Goal: Task Accomplishment & Management: Use online tool/utility

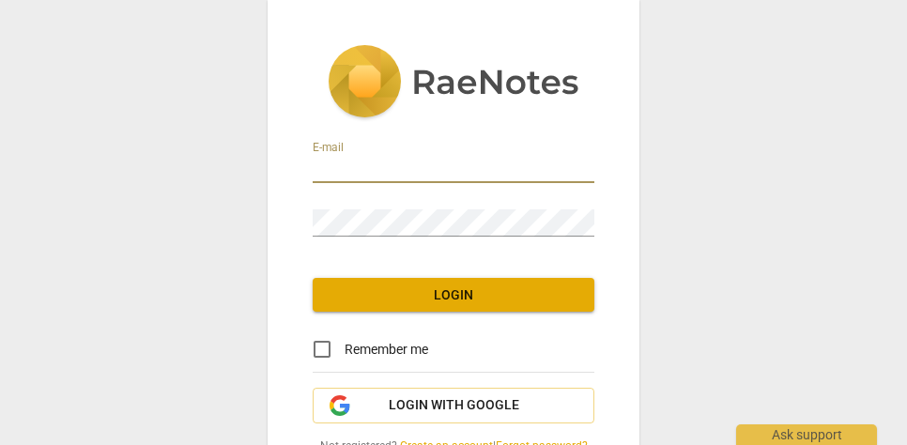
type input "vsdearing@yahoo.com"
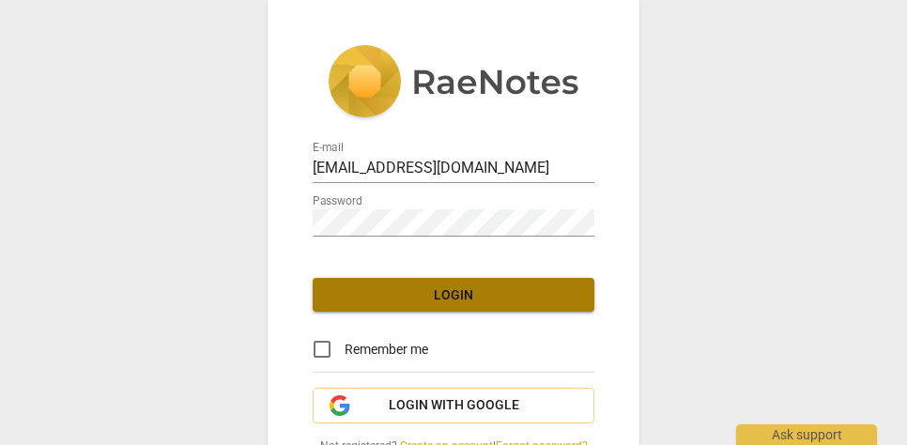
click at [477, 289] on span "Login" at bounding box center [454, 296] width 252 height 19
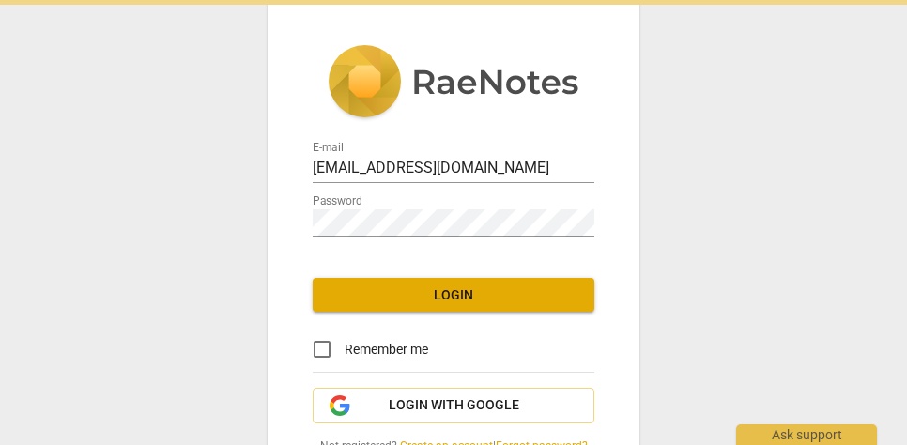
click at [477, 289] on span "Login" at bounding box center [454, 296] width 252 height 19
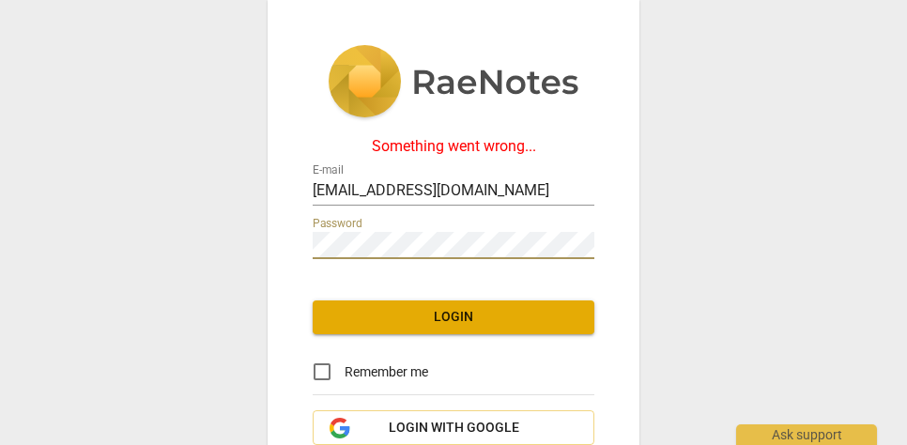
click at [302, 239] on div "Something went wrong... E-mail vsdearing@yahoo.com Password Login Remember me L…" at bounding box center [454, 278] width 372 height 556
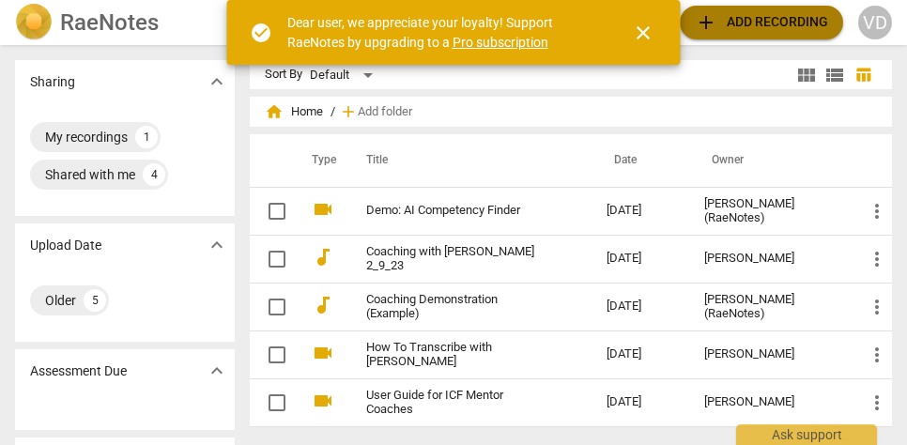
click at [748, 21] on span "add Add recording" at bounding box center [761, 22] width 133 height 23
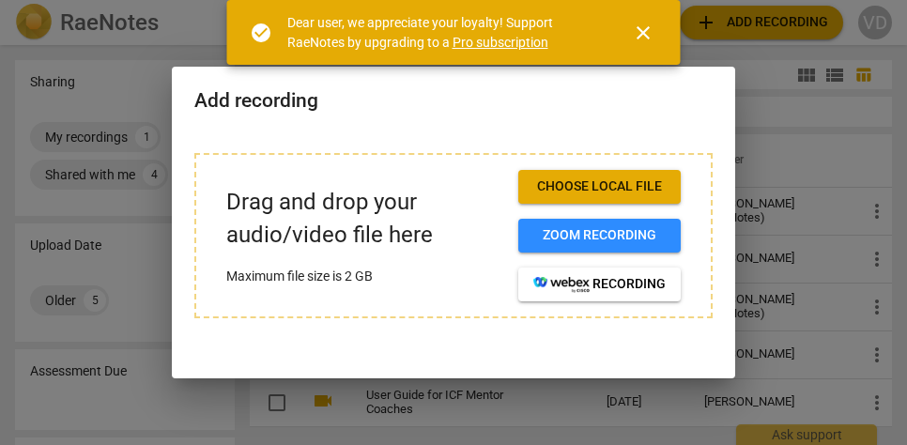
click at [604, 182] on span "Choose local file" at bounding box center [600, 187] width 132 height 19
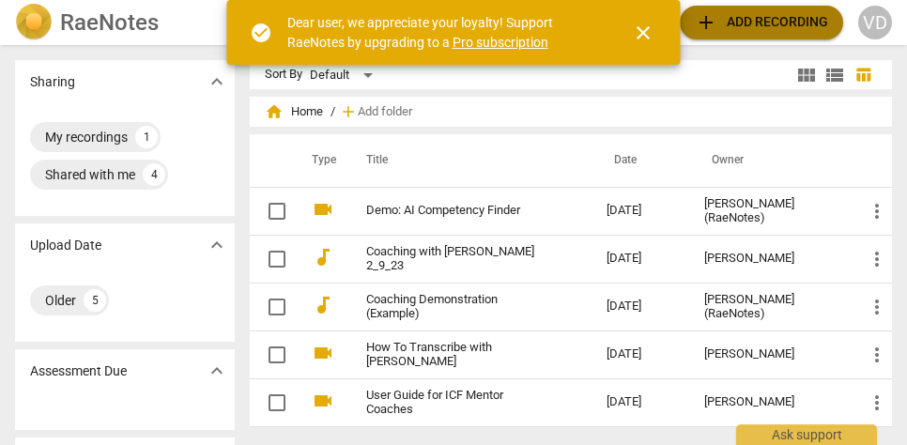
click at [772, 19] on span "add Add recording" at bounding box center [761, 22] width 133 height 23
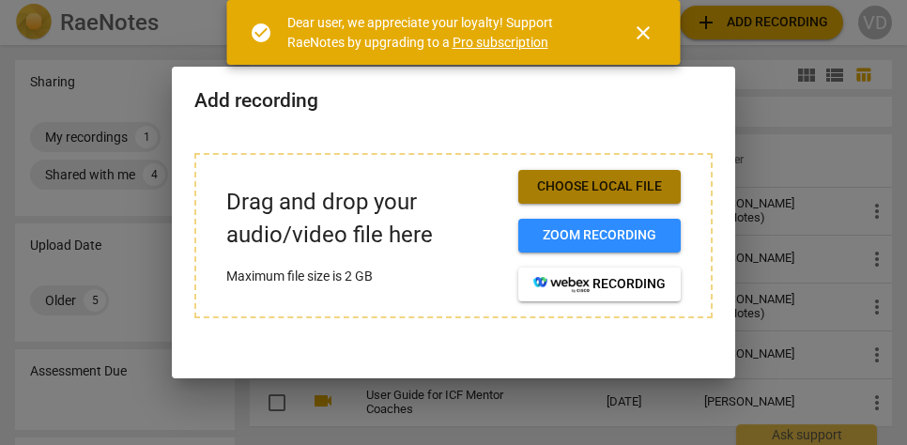
click at [594, 173] on button "Choose local file" at bounding box center [600, 187] width 163 height 34
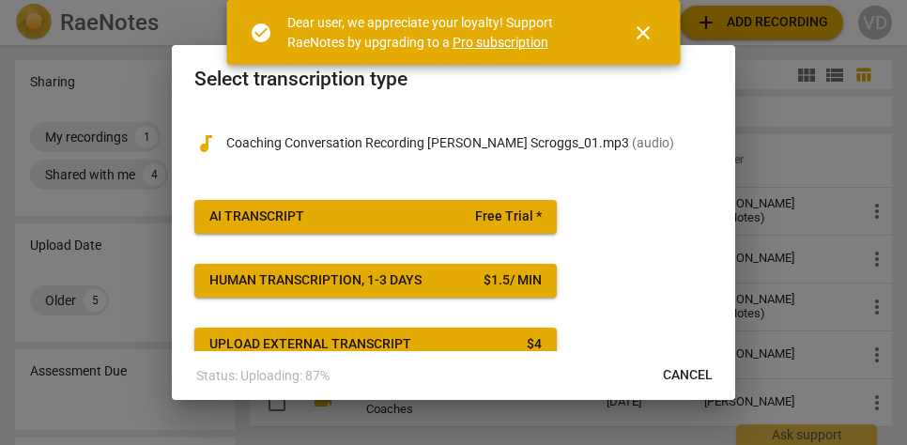
scroll to position [2, 0]
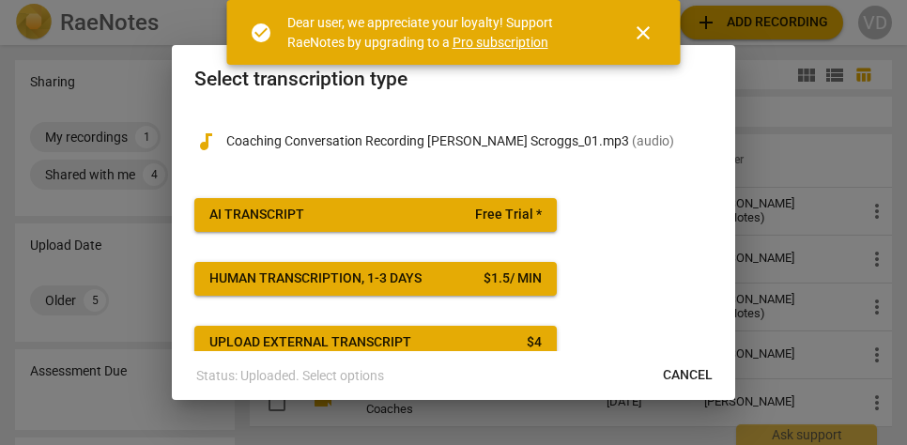
click at [698, 370] on span "Cancel" at bounding box center [688, 375] width 50 height 19
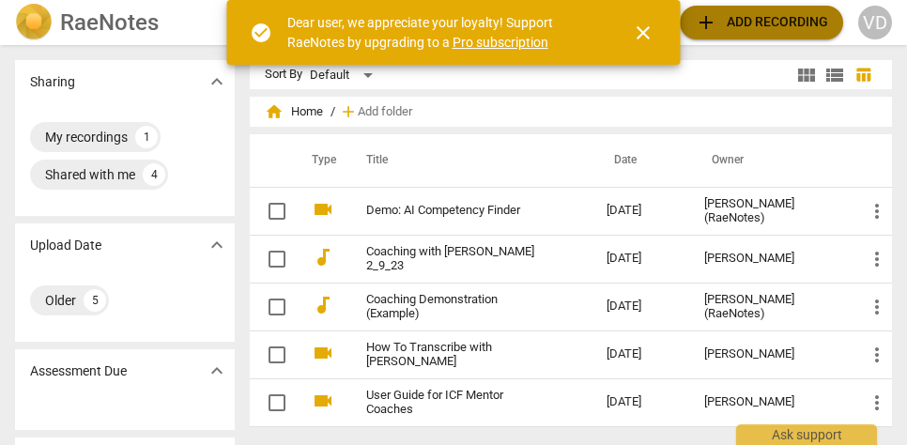
click at [719, 25] on span "add Add recording" at bounding box center [761, 22] width 133 height 23
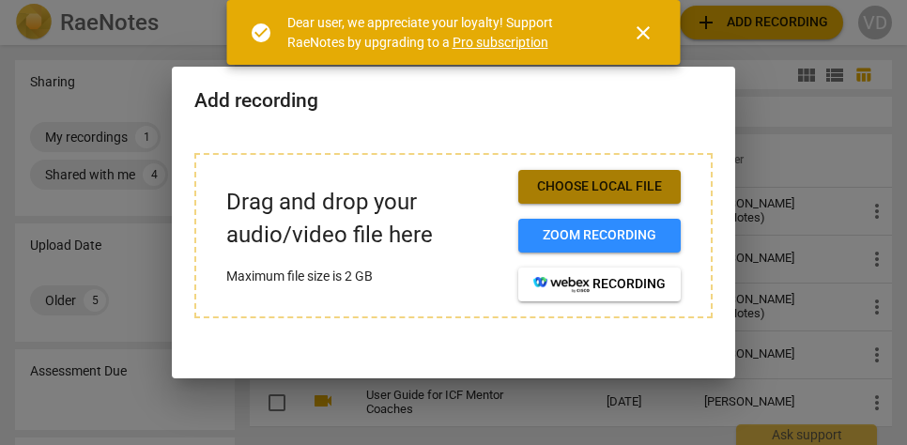
click at [598, 183] on span "Choose local file" at bounding box center [600, 187] width 132 height 19
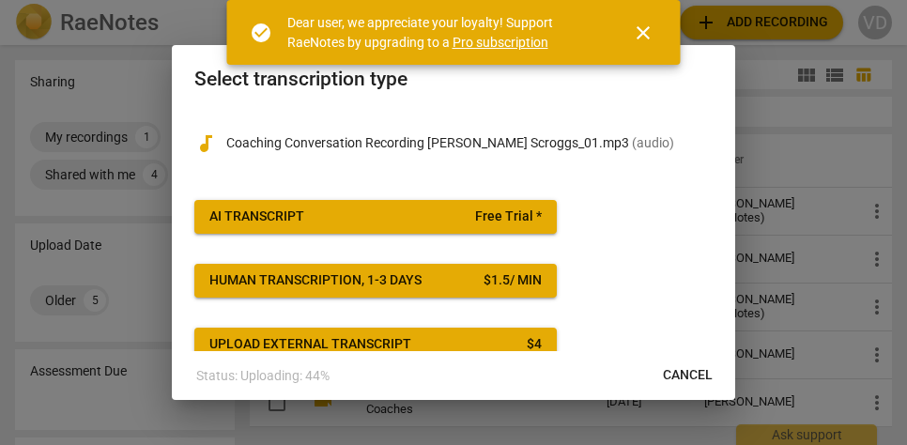
scroll to position [0, 0]
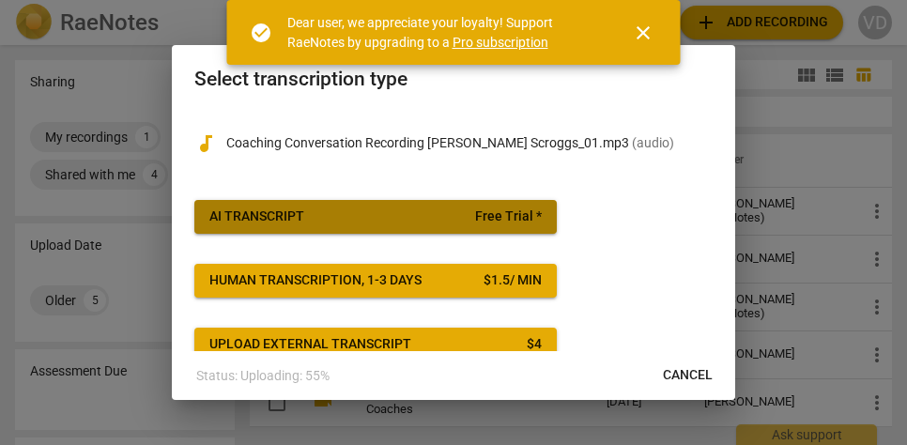
click at [488, 210] on span "Free Trial *" at bounding box center [508, 217] width 67 height 19
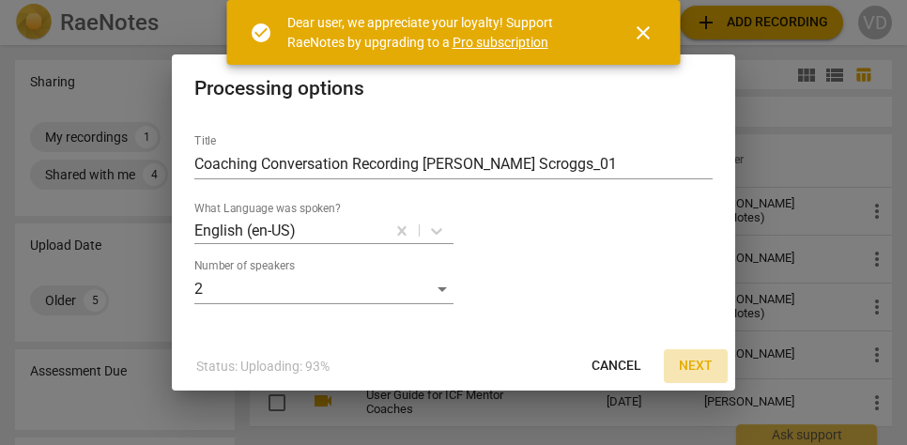
click at [700, 360] on span "Next" at bounding box center [696, 366] width 34 height 19
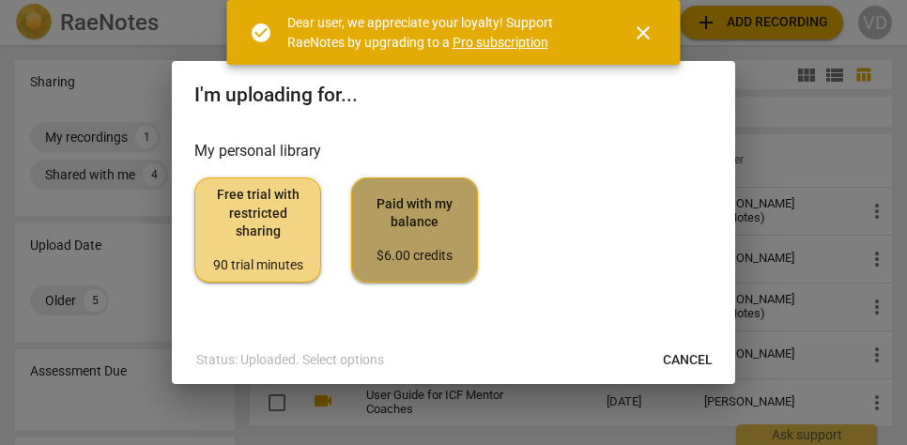
click at [423, 226] on span "Paid with my balance $6.00 credits" at bounding box center [414, 230] width 95 height 70
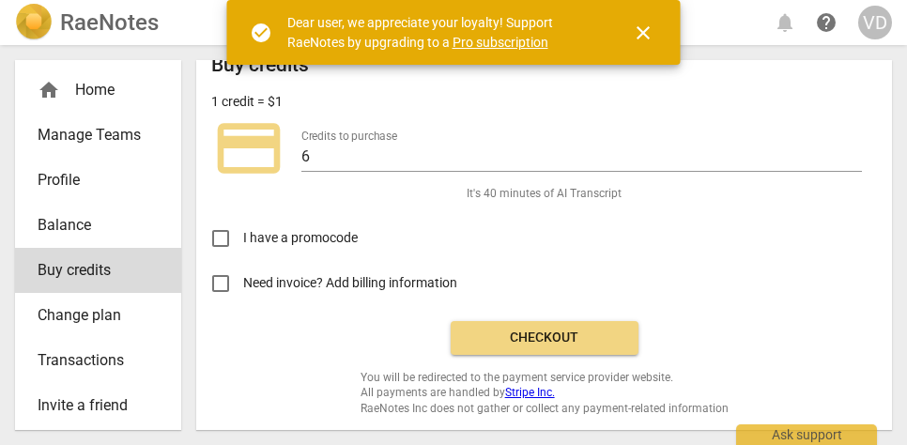
scroll to position [20, 0]
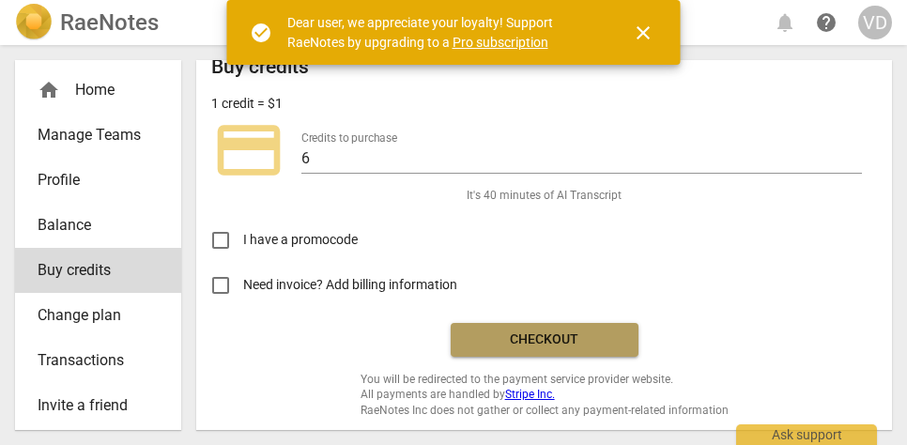
click at [545, 334] on span "Checkout" at bounding box center [545, 340] width 158 height 19
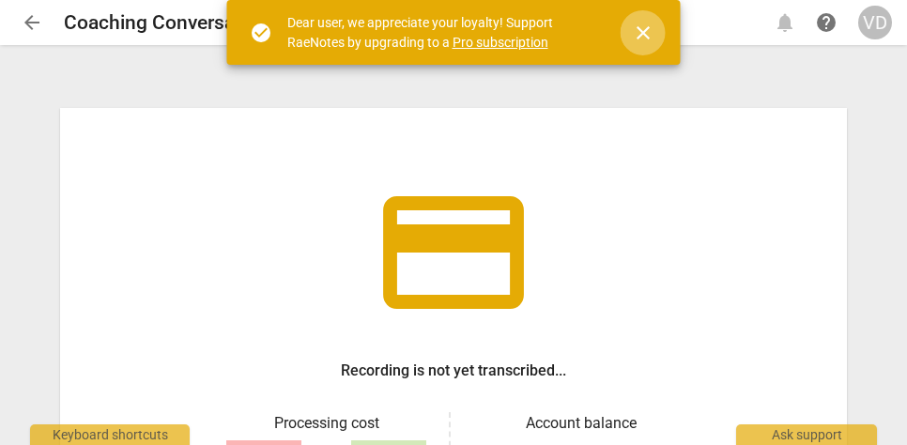
click at [643, 25] on span "close" at bounding box center [643, 33] width 23 height 23
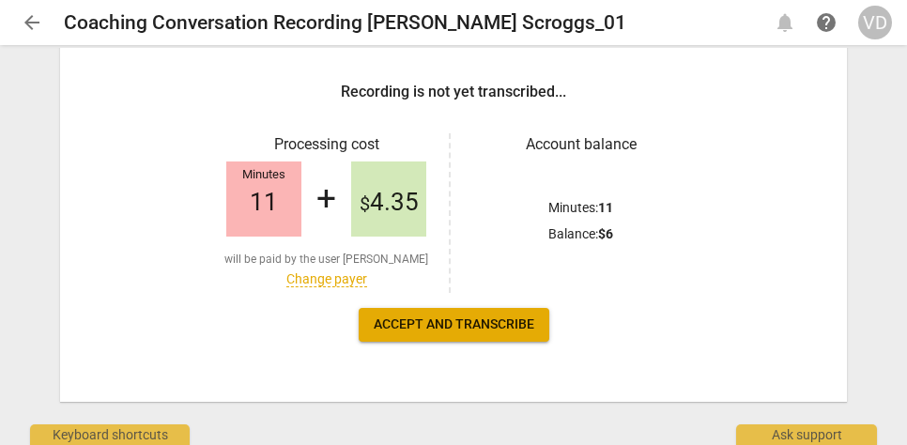
scroll to position [282, 0]
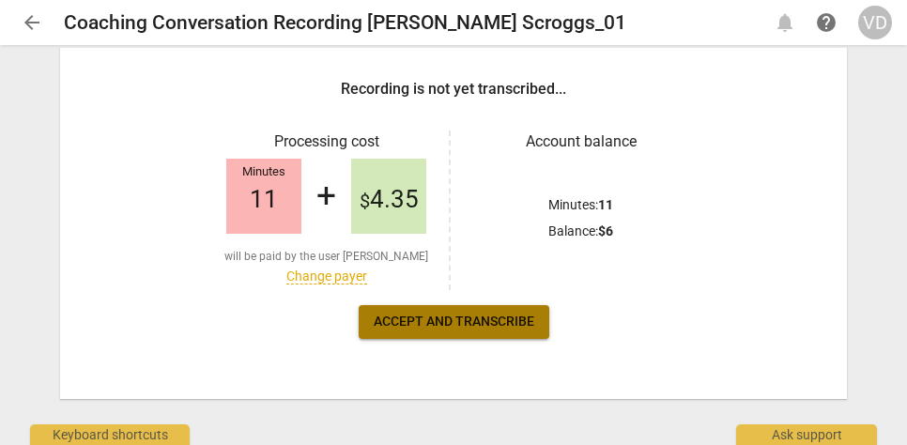
click at [481, 311] on button "Accept and transcribe" at bounding box center [454, 322] width 191 height 34
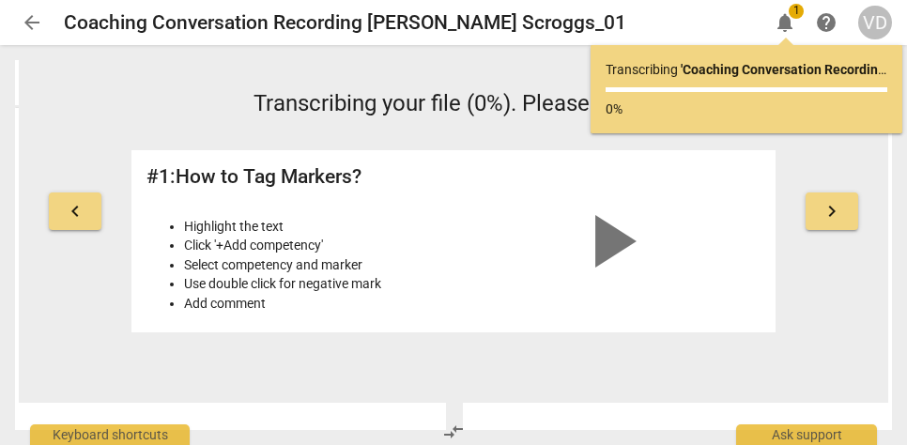
scroll to position [0, 0]
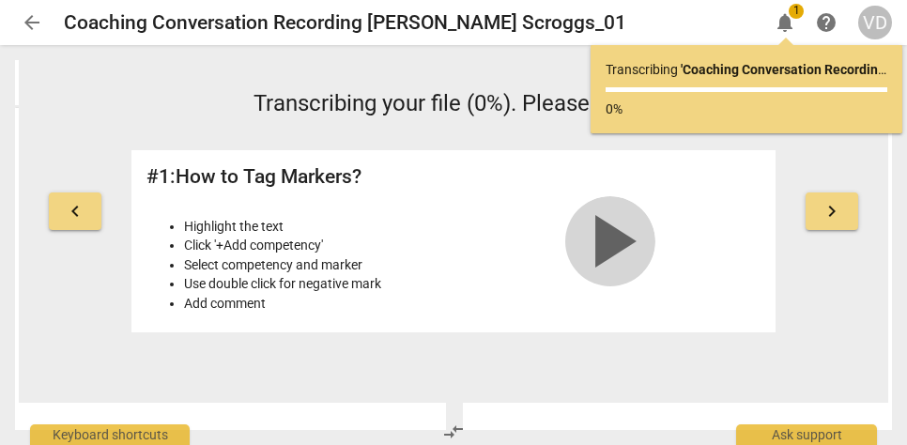
click at [614, 240] on span "play_arrow" at bounding box center [611, 241] width 90 height 90
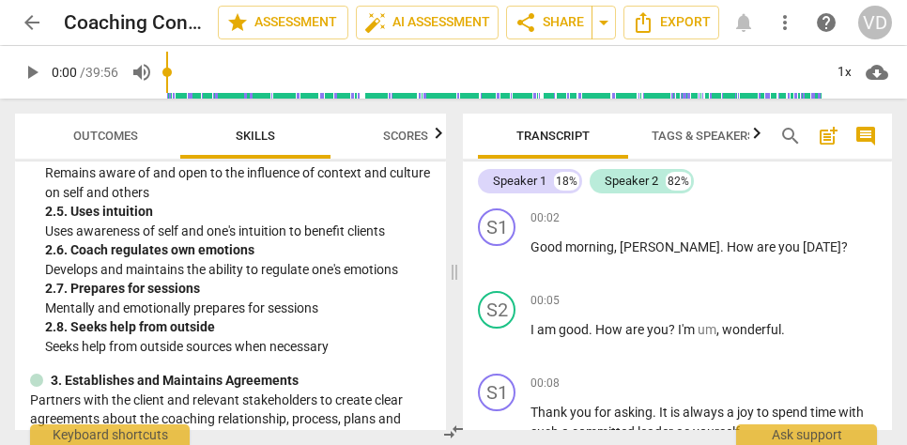
scroll to position [702, 0]
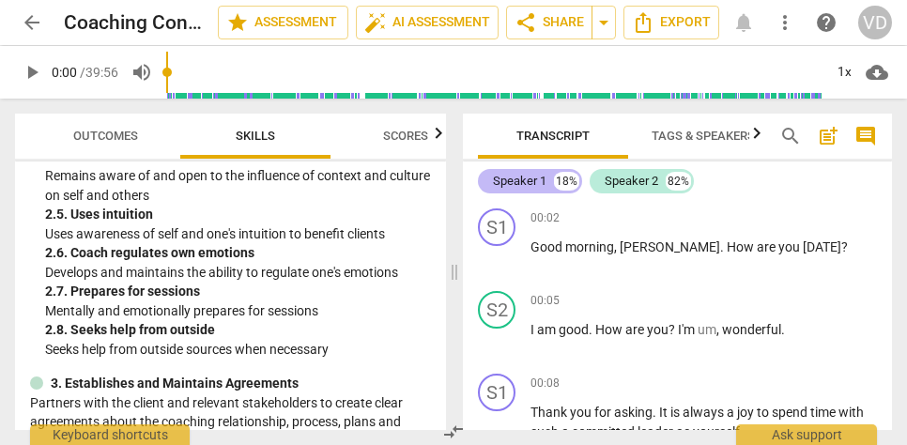
click at [510, 183] on div "Speaker 1" at bounding box center [520, 181] width 54 height 19
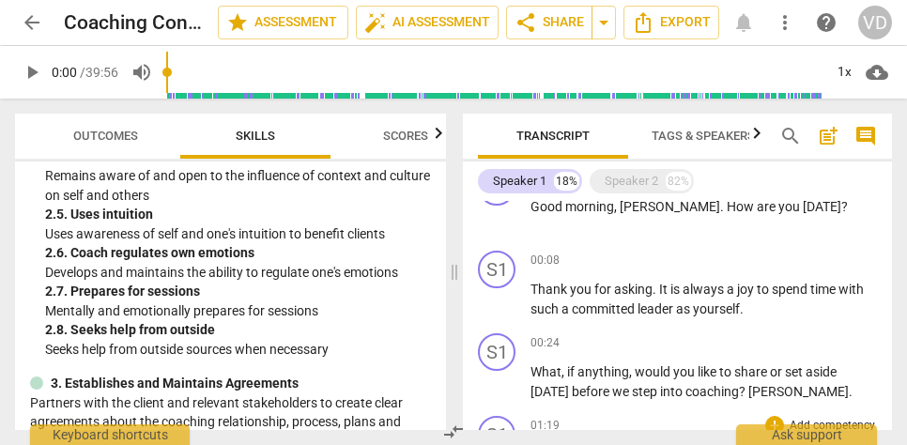
scroll to position [26, 0]
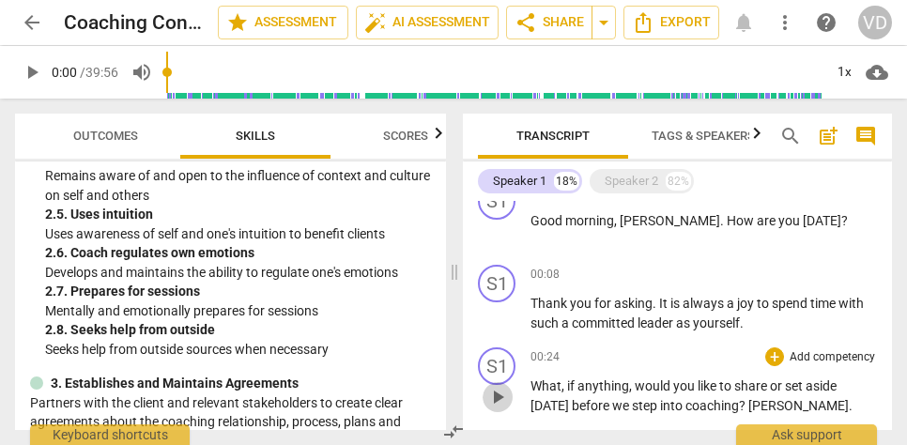
click at [503, 396] on span "play_arrow" at bounding box center [498, 397] width 23 height 23
click at [502, 397] on span "pause" at bounding box center [498, 397] width 23 height 23
type input "31"
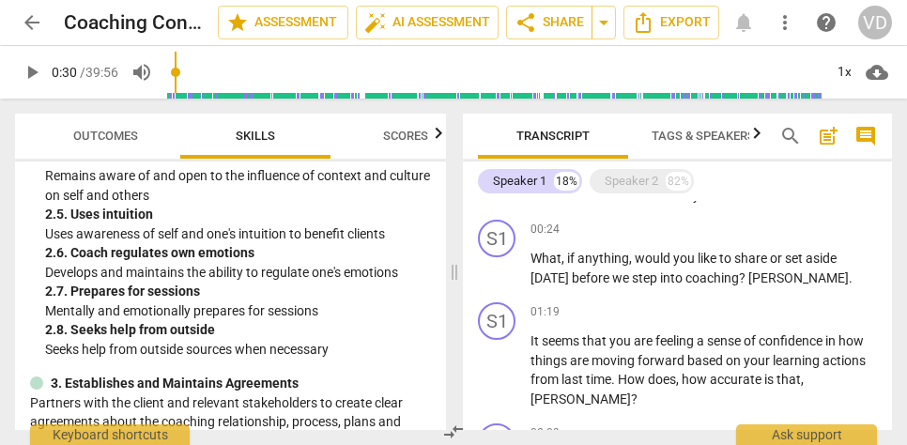
scroll to position [108, 0]
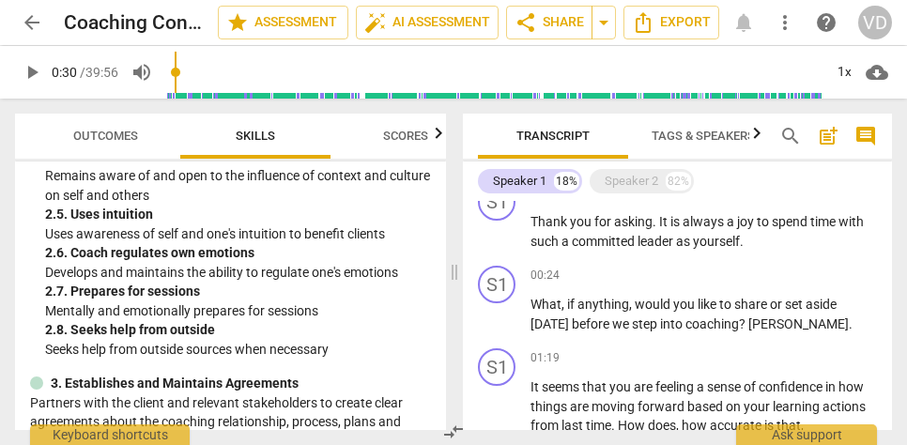
click at [423, 135] on span "Scores" at bounding box center [405, 136] width 45 height 14
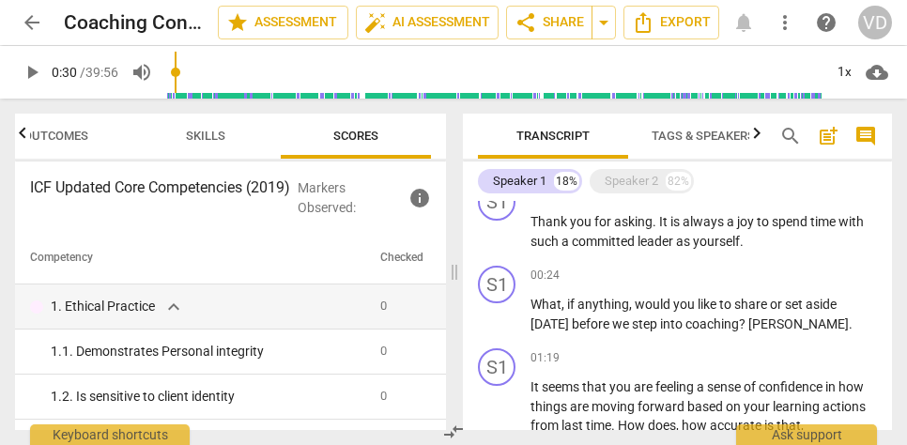
scroll to position [0, 0]
click at [830, 138] on span "post_add" at bounding box center [828, 136] width 23 height 23
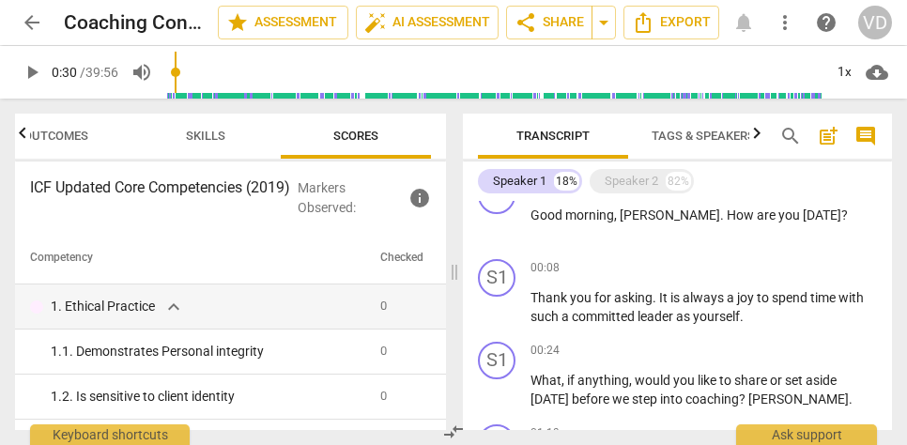
scroll to position [42, 0]
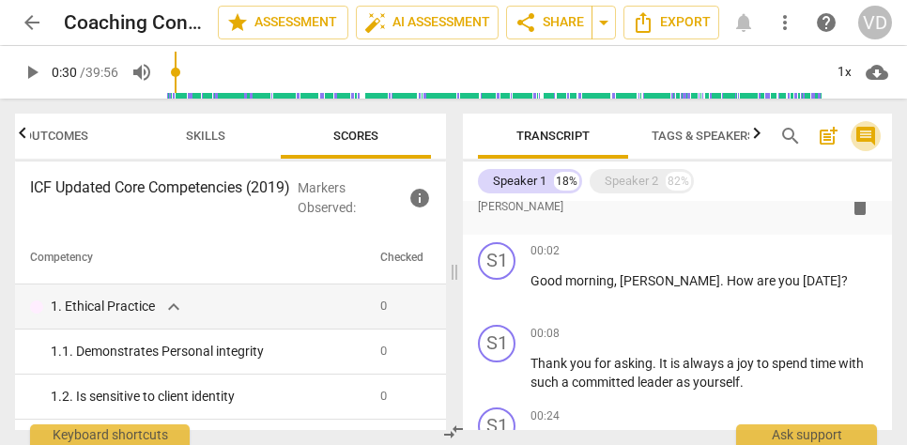
click at [872, 136] on span "comment" at bounding box center [866, 136] width 23 height 23
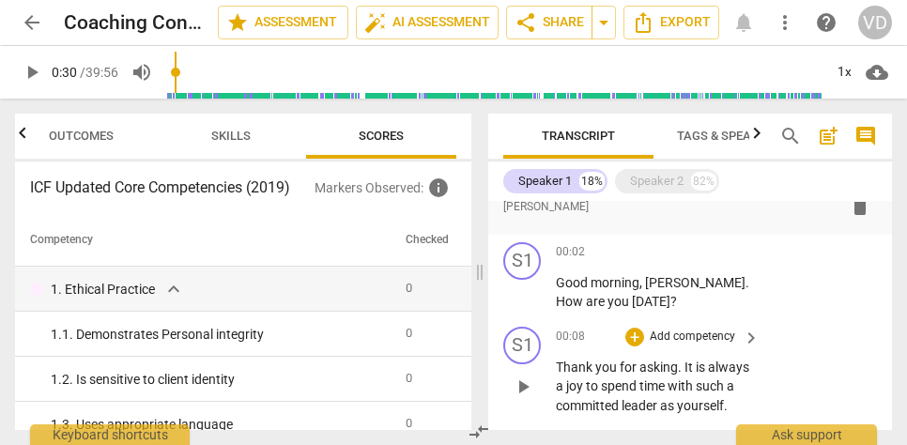
scroll to position [0, 0]
click at [705, 332] on p "Add competency" at bounding box center [692, 337] width 89 height 17
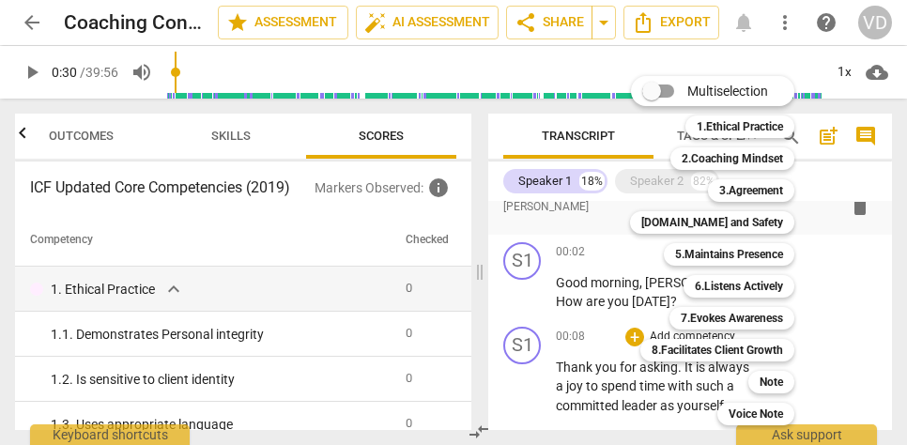
click at [647, 330] on div "Multiselection m 1.Ethical Practice 1 2.Coaching Mindset 2 3.Agreement 3 [DOMAI…" at bounding box center [727, 250] width 208 height 359
click at [517, 383] on div at bounding box center [453, 222] width 907 height 445
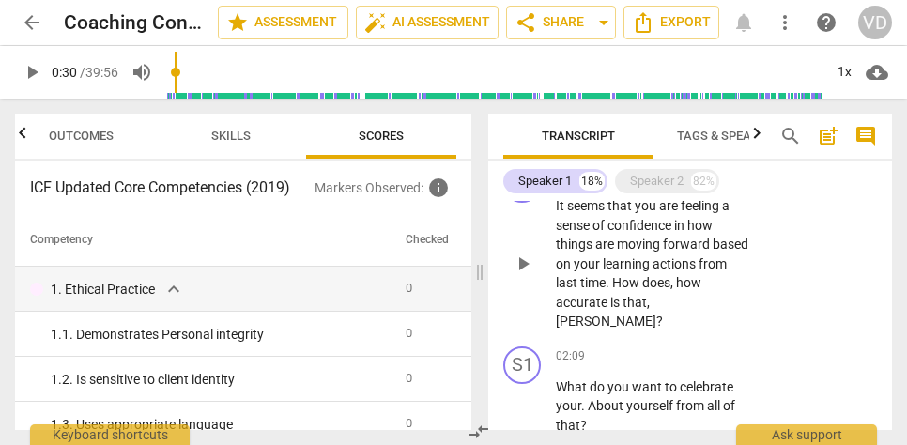
scroll to position [435, 0]
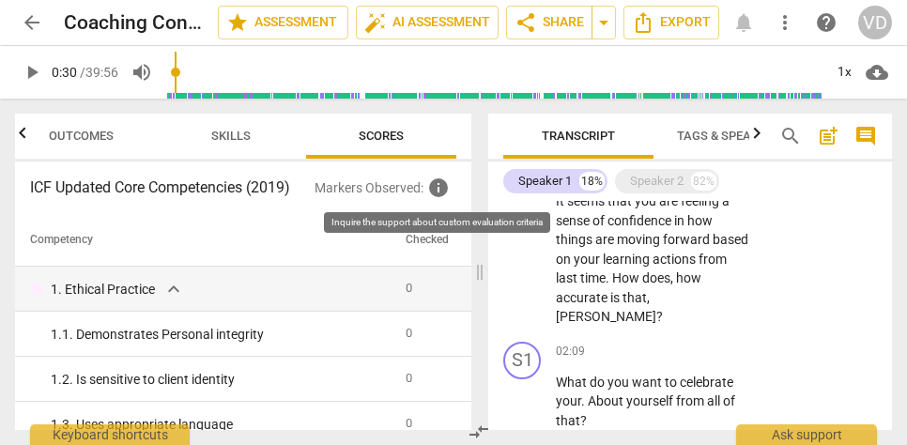
click at [437, 191] on span "info" at bounding box center [438, 188] width 23 height 23
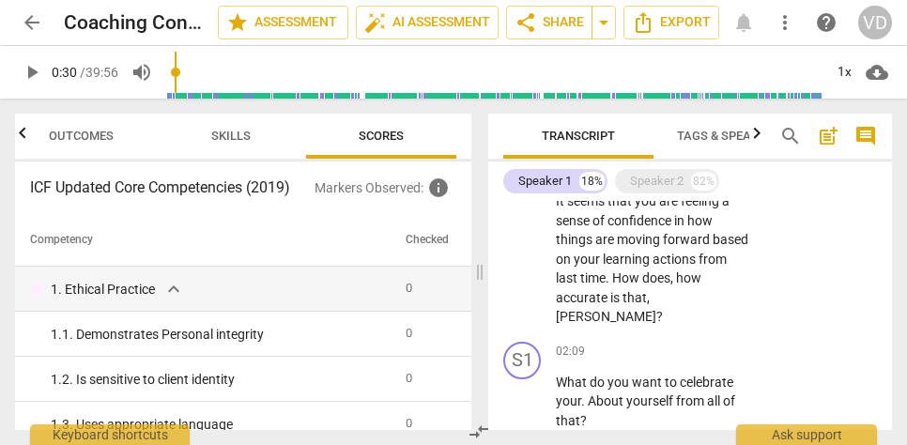
click at [391, 187] on p "Markers Observed : info" at bounding box center [386, 188] width 142 height 23
click at [231, 133] on span "Skills" at bounding box center [230, 136] width 39 height 14
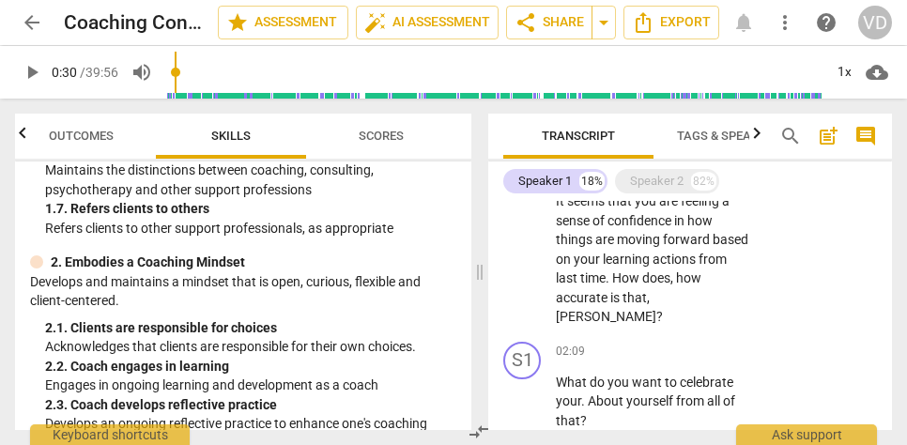
click at [238, 291] on p "Develops and maintains a mindset that is open, curious, flexible and client-cen…" at bounding box center [243, 291] width 426 height 39
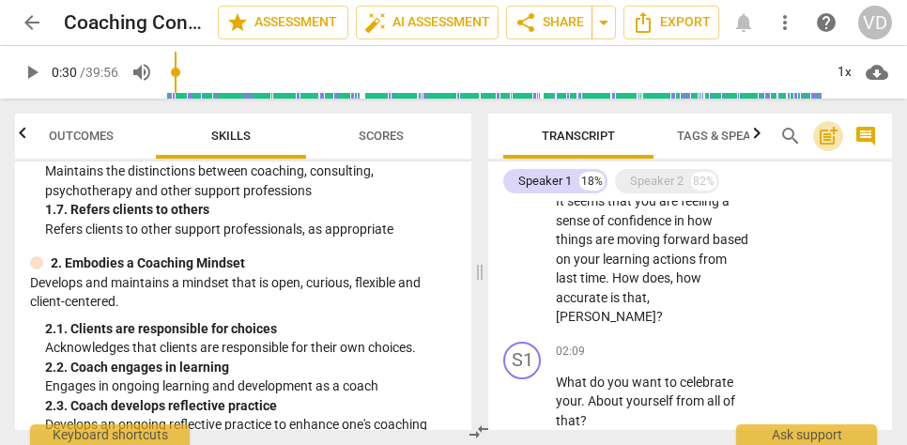
click at [830, 137] on span "post_add" at bounding box center [828, 136] width 23 height 23
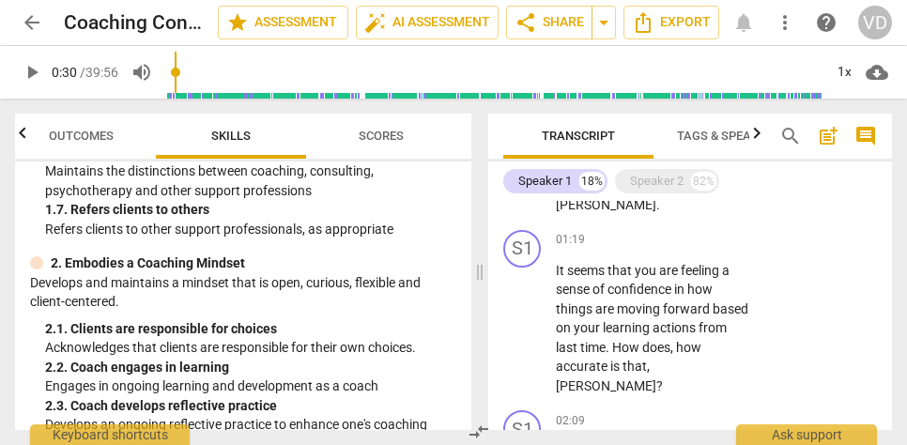
scroll to position [111, 0]
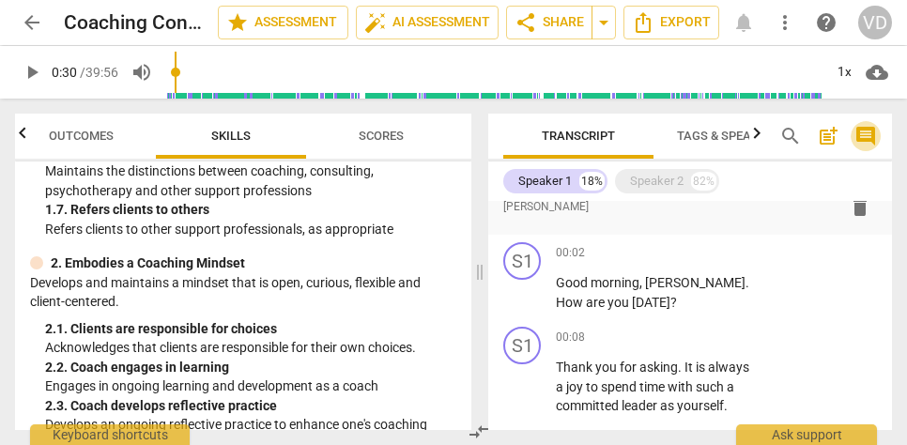
click at [866, 136] on span "comment" at bounding box center [866, 136] width 23 height 23
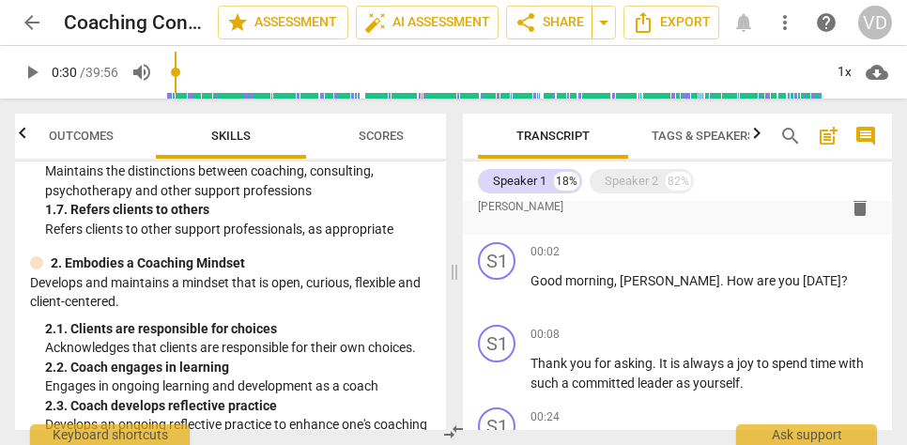
click at [690, 132] on span "Tags & Speakers" at bounding box center [703, 136] width 103 height 14
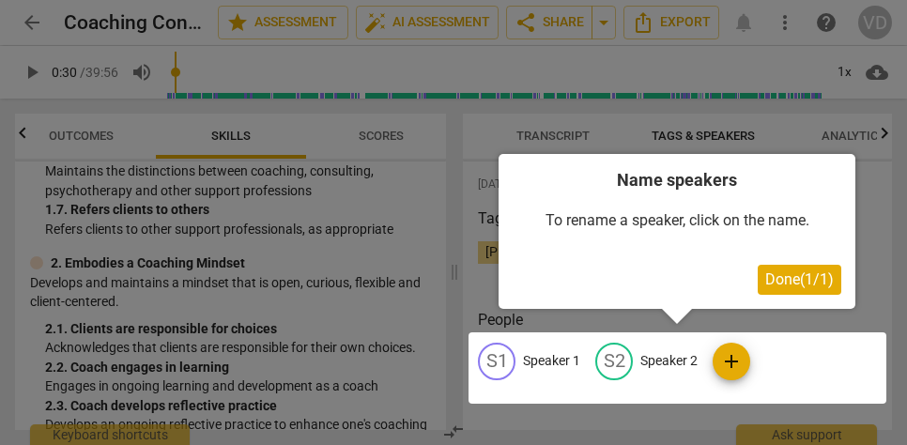
click at [535, 359] on div at bounding box center [678, 368] width 418 height 71
click at [494, 364] on div at bounding box center [678, 368] width 418 height 71
click at [548, 361] on div at bounding box center [678, 368] width 418 height 71
click at [489, 354] on div at bounding box center [678, 368] width 418 height 71
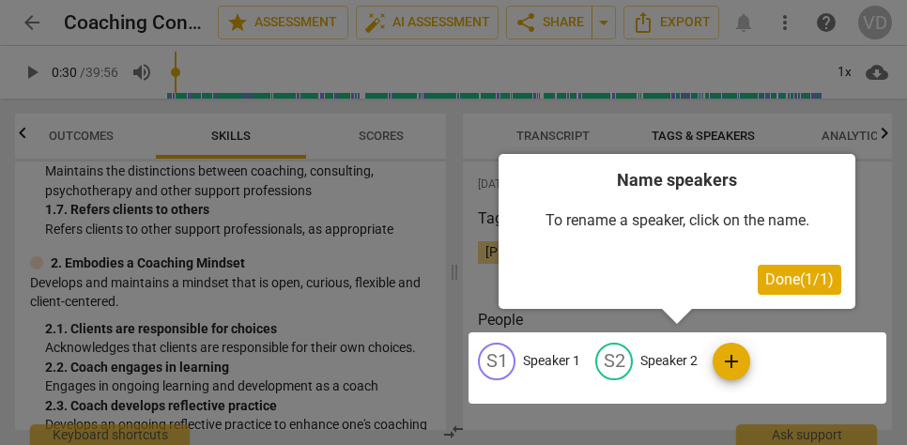
click at [489, 354] on div at bounding box center [678, 368] width 418 height 71
click at [544, 362] on div at bounding box center [678, 368] width 418 height 71
click at [542, 361] on div at bounding box center [678, 368] width 418 height 71
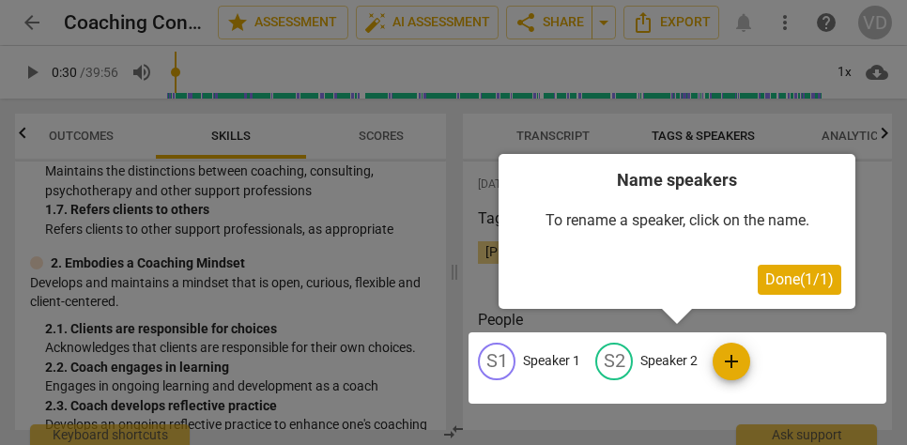
click at [806, 281] on span "Done ( 1 / 1 )" at bounding box center [800, 280] width 69 height 18
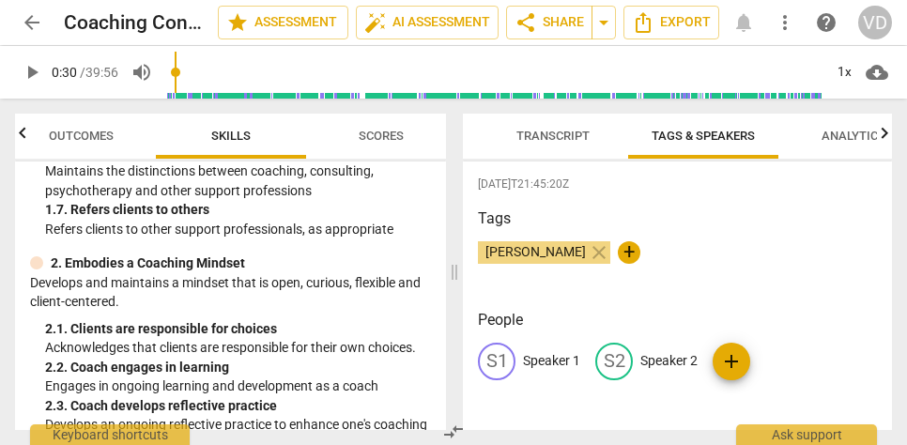
click at [551, 359] on p "Speaker 1" at bounding box center [551, 361] width 57 height 20
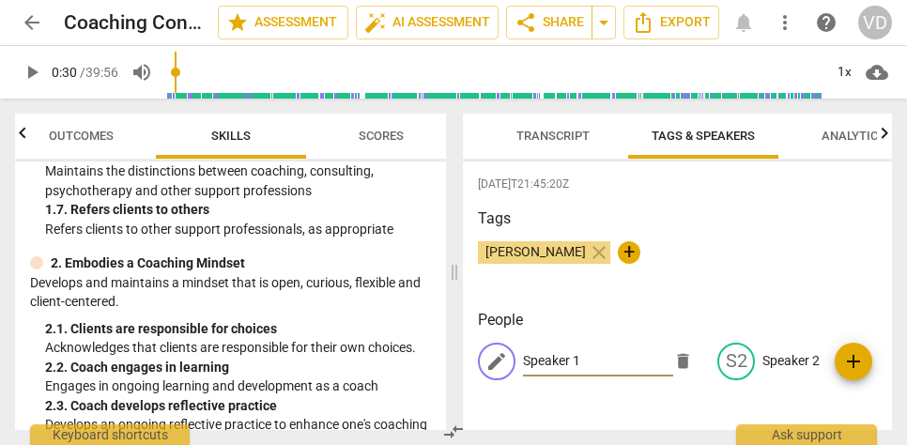
click at [551, 359] on input "Speaker 1" at bounding box center [598, 362] width 150 height 30
drag, startPoint x: 594, startPoint y: 357, endPoint x: 524, endPoint y: 361, distance: 69.6
click at [524, 361] on input "SpeaCker 1" at bounding box center [598, 362] width 150 height 30
type input "Coach"
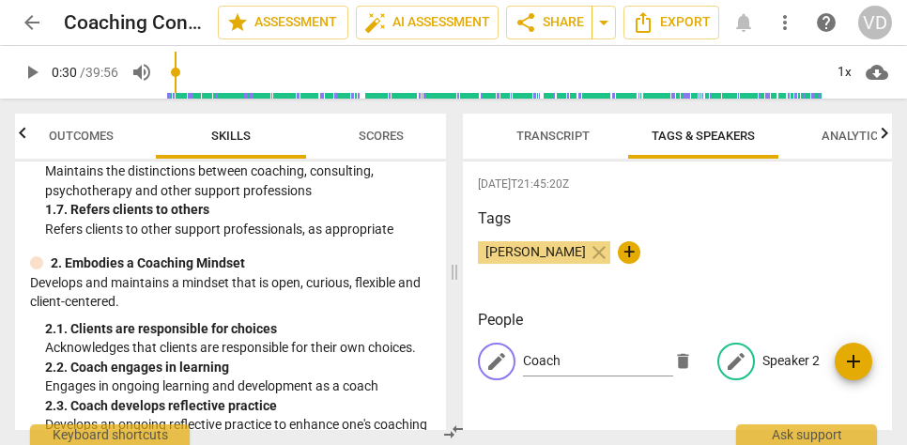
click at [787, 356] on p "Speaker 2" at bounding box center [791, 361] width 57 height 20
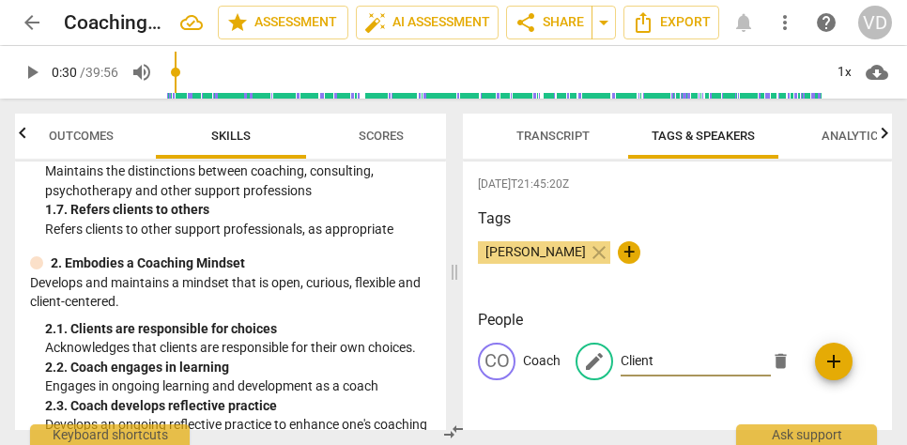
type input "Client"
click at [837, 261] on div "Vicky Dearing close +" at bounding box center [677, 260] width 399 height 38
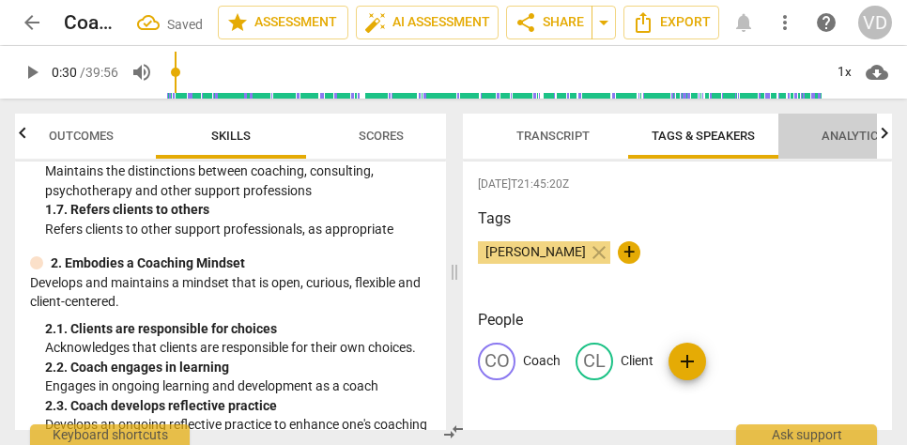
click at [839, 131] on span "Analytics" at bounding box center [854, 136] width 64 height 14
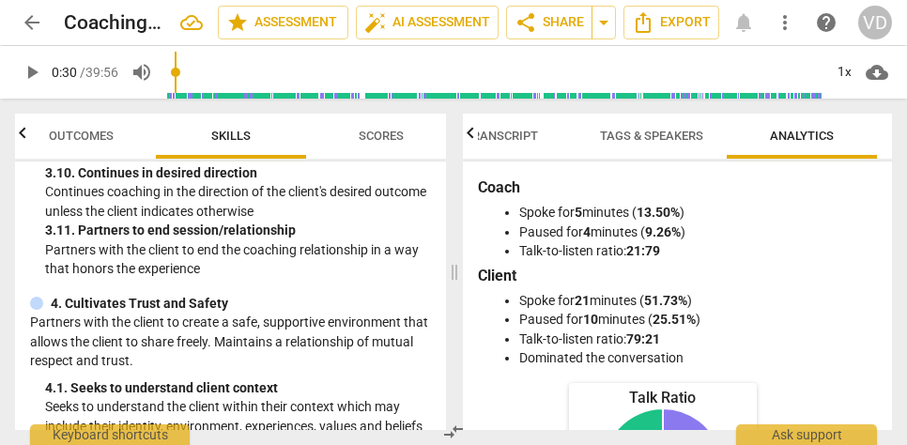
scroll to position [1595, 0]
click at [211, 304] on p "4. Cultivates Trust and Safety" at bounding box center [140, 303] width 178 height 20
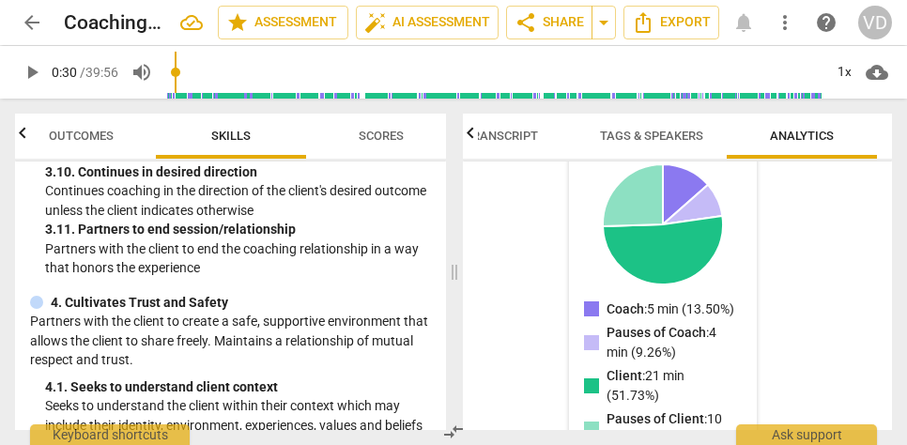
scroll to position [544, 0]
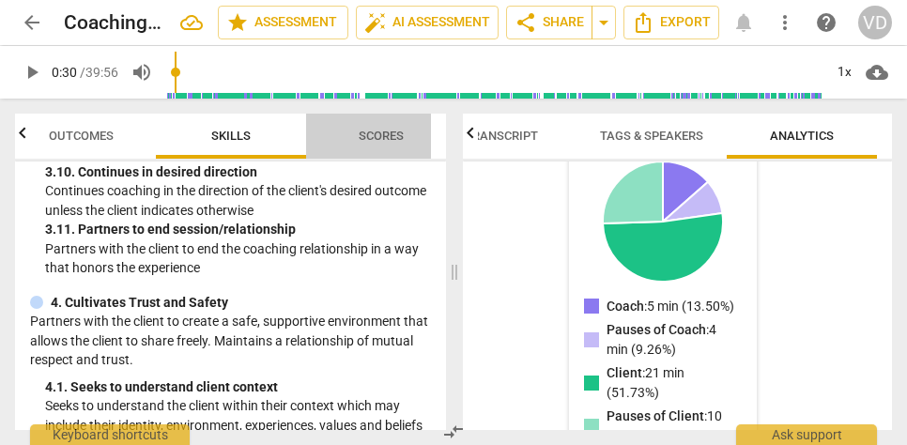
click at [396, 138] on span "Scores" at bounding box center [381, 136] width 45 height 14
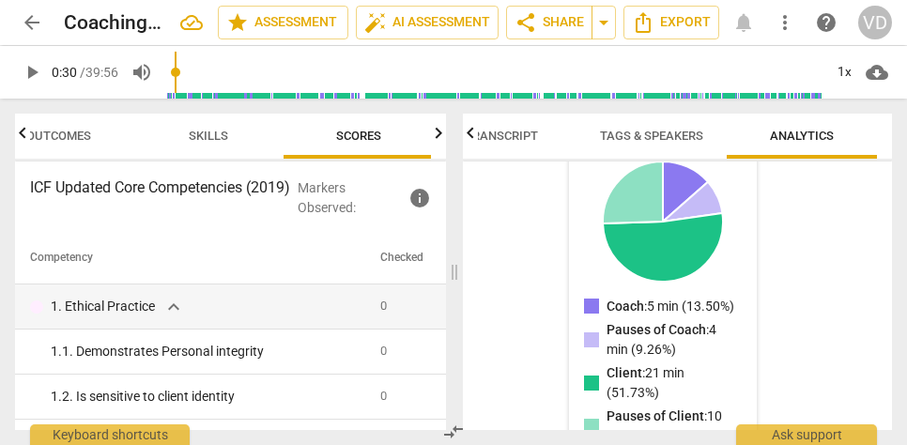
scroll to position [0, 50]
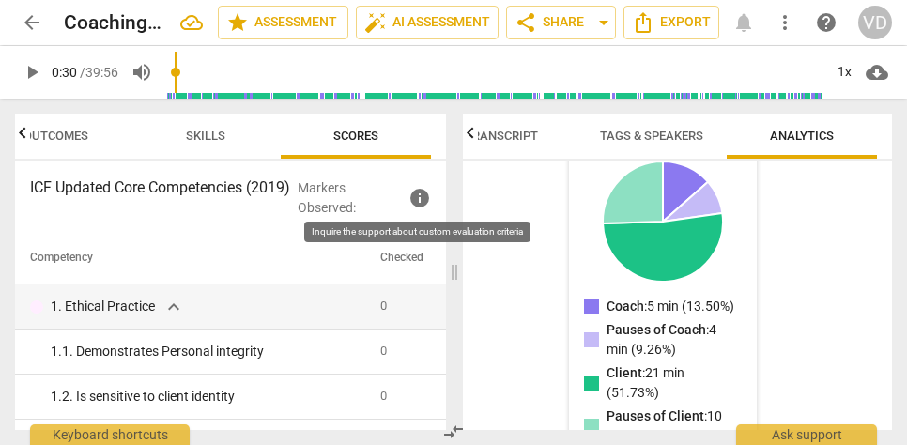
click at [423, 198] on span "info" at bounding box center [420, 198] width 23 height 23
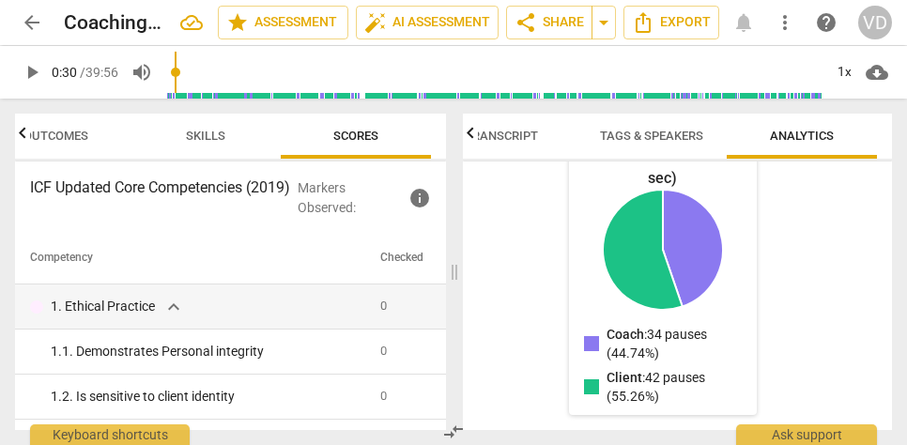
scroll to position [0, 0]
click at [70, 132] on span "Outcomes" at bounding box center [55, 136] width 65 height 14
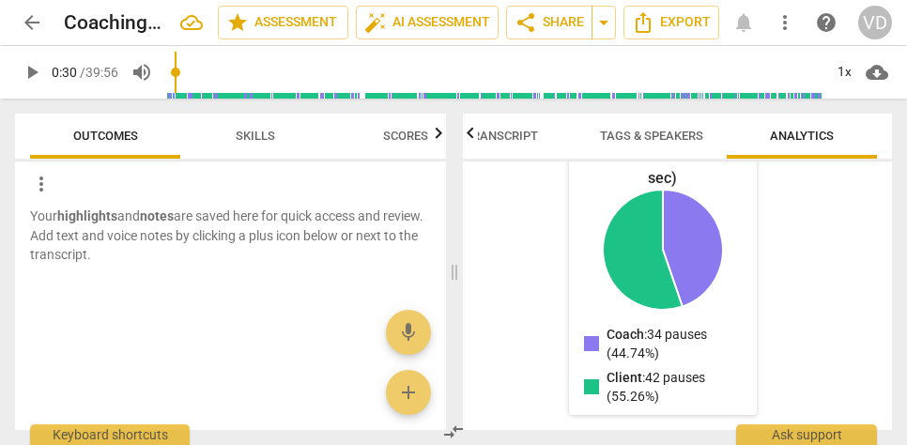
click at [100, 286] on div at bounding box center [230, 281] width 431 height 33
click at [424, 131] on span "Scores" at bounding box center [405, 136] width 45 height 14
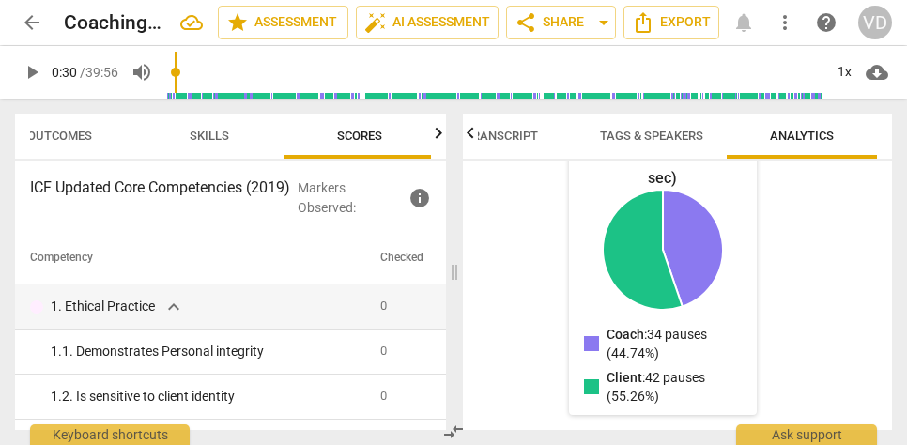
scroll to position [0, 50]
click at [289, 23] on span "star Assessment" at bounding box center [283, 22] width 114 height 23
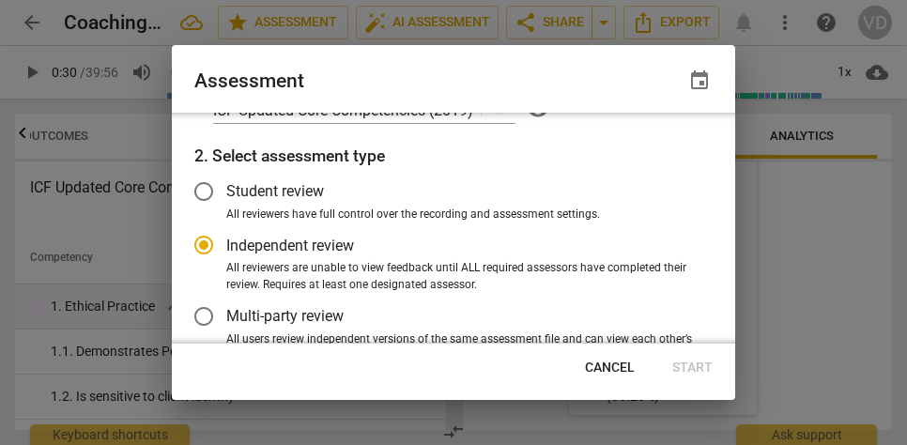
scroll to position [54, 0]
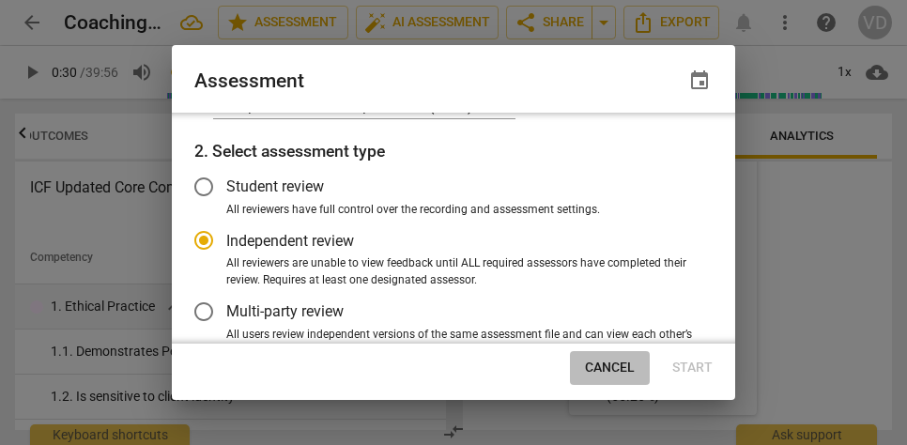
click at [619, 367] on span "Cancel" at bounding box center [610, 368] width 50 height 19
radio input "false"
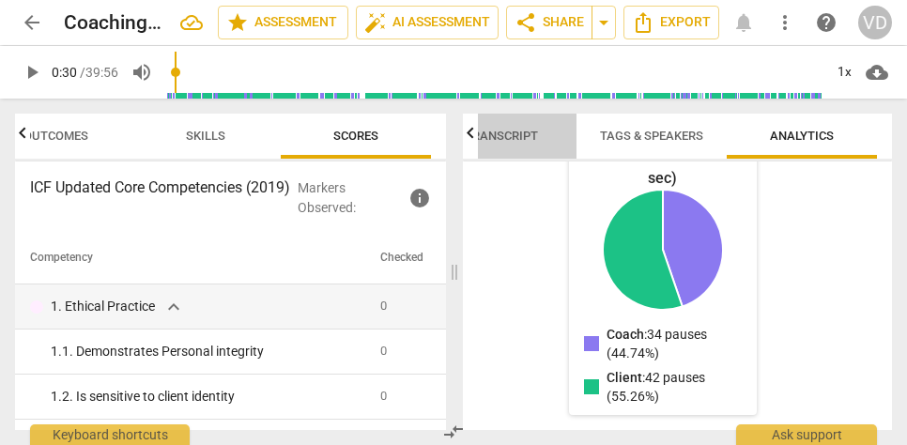
click at [504, 136] on span "Transcript" at bounding box center [501, 136] width 73 height 14
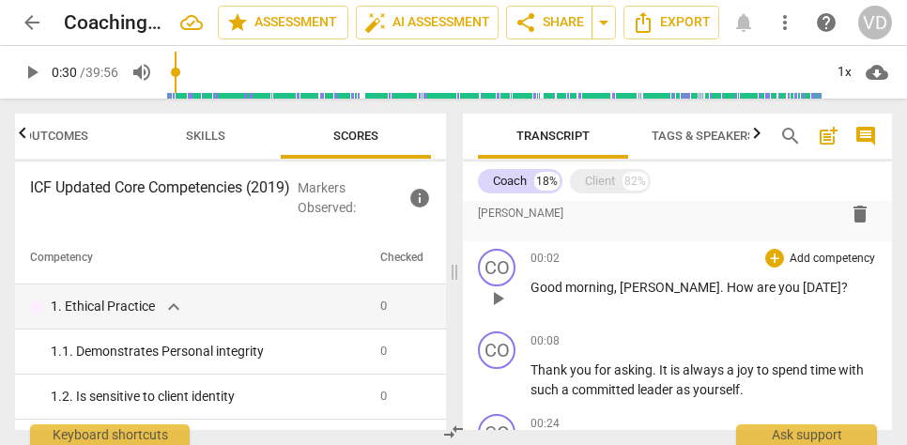
scroll to position [107, 0]
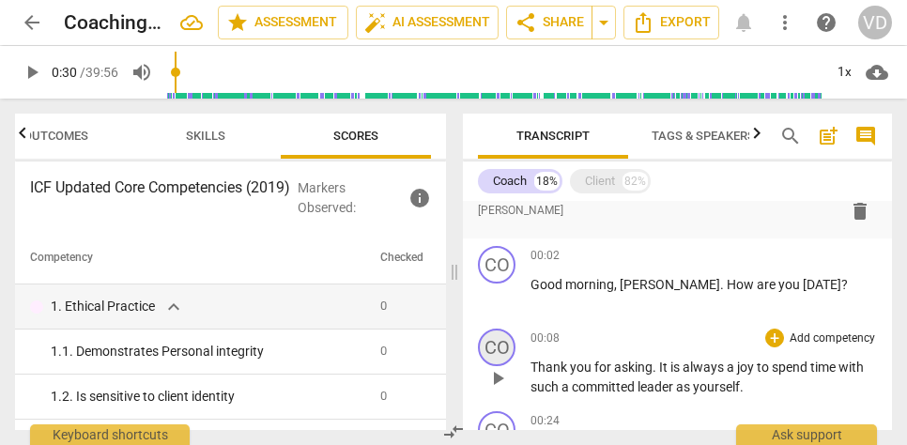
click at [497, 346] on div "CO" at bounding box center [497, 348] width 38 height 38
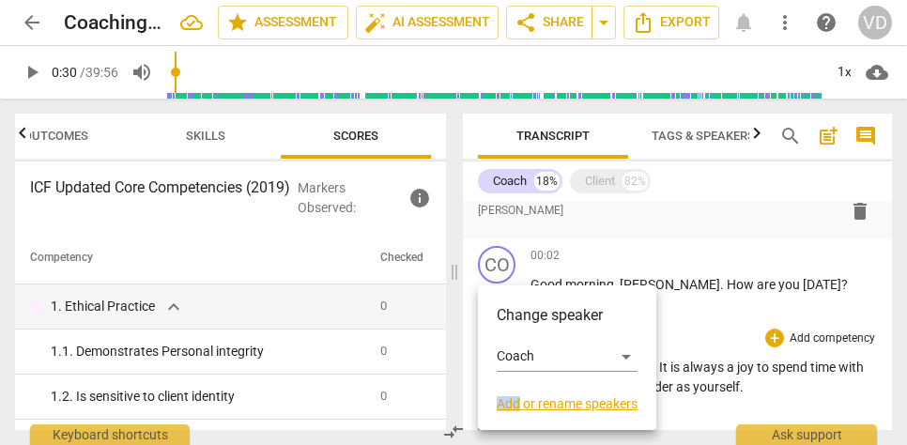
click at [497, 346] on div "Change speaker Coach Add or rename speakers" at bounding box center [567, 357] width 141 height 107
click at [560, 406] on link "Add or rename speakers" at bounding box center [567, 403] width 141 height 15
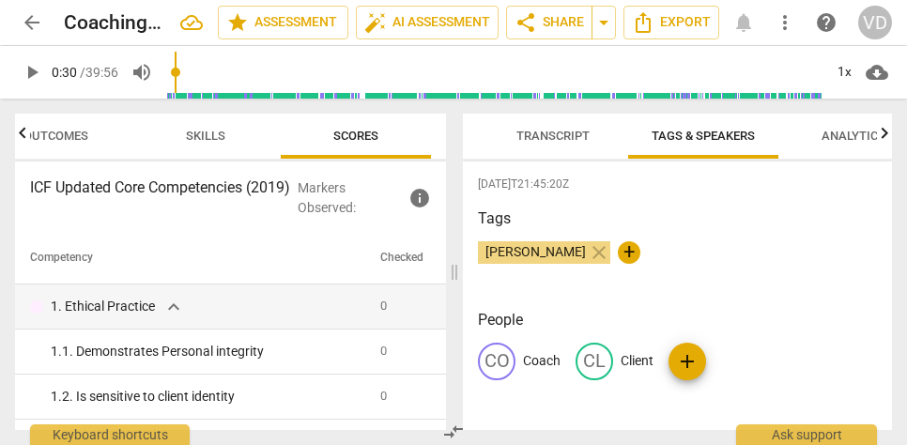
click at [622, 359] on p "Client" at bounding box center [637, 361] width 33 height 20
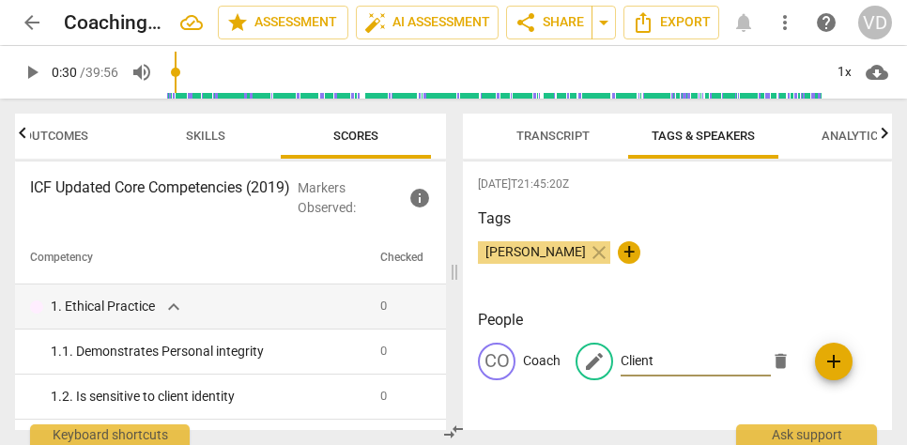
click at [837, 365] on span "add" at bounding box center [834, 361] width 23 height 23
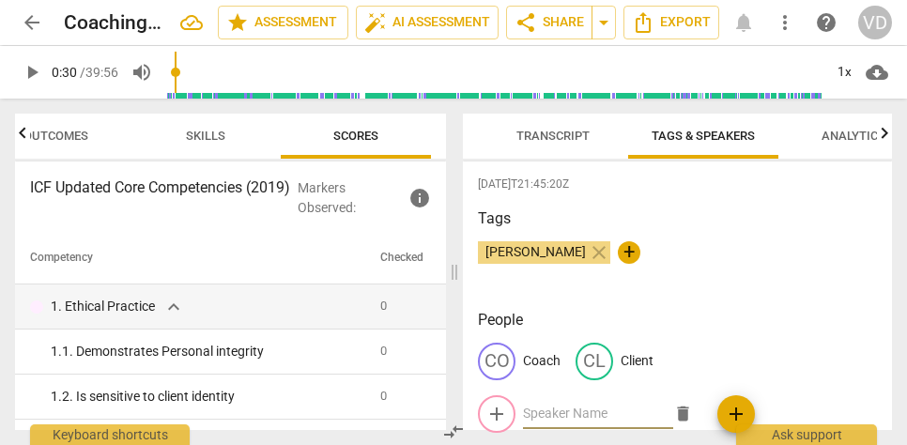
click at [558, 135] on span "Transcript" at bounding box center [553, 136] width 73 height 14
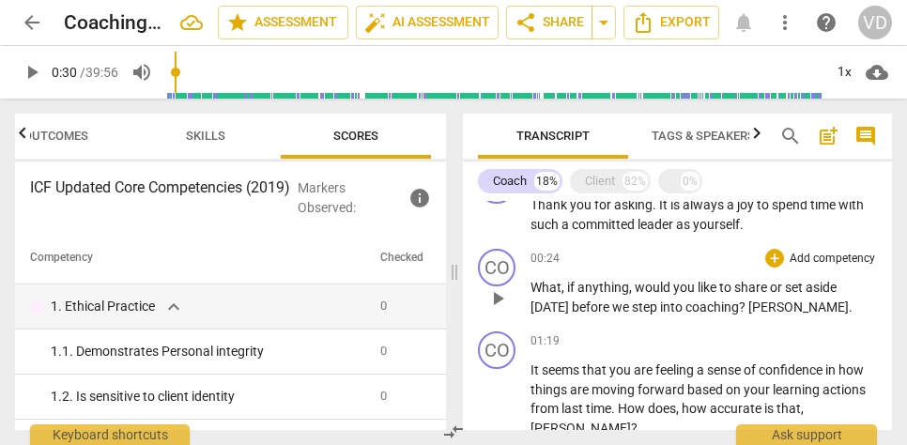
scroll to position [270, 0]
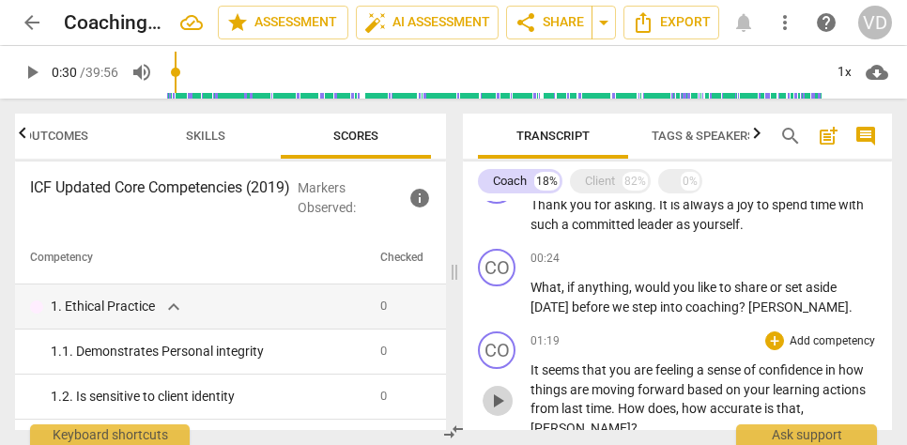
click at [495, 390] on span "play_arrow" at bounding box center [498, 401] width 23 height 23
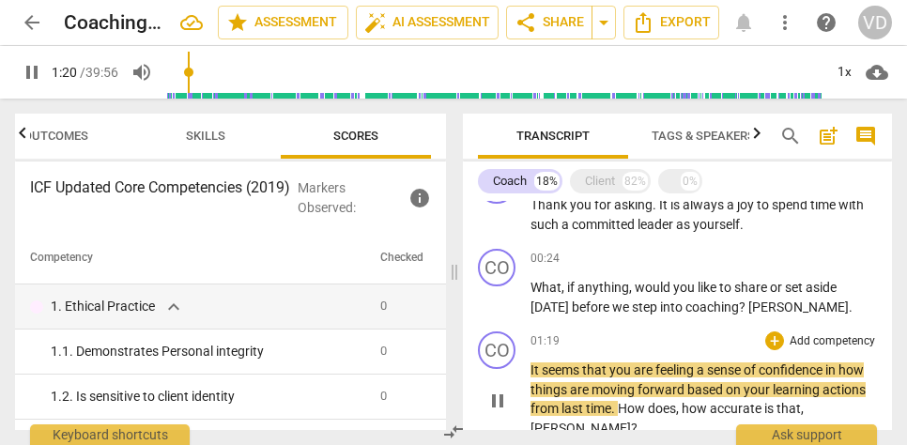
click at [495, 390] on span "pause" at bounding box center [498, 401] width 23 height 23
click at [500, 390] on span "play_arrow" at bounding box center [498, 401] width 23 height 23
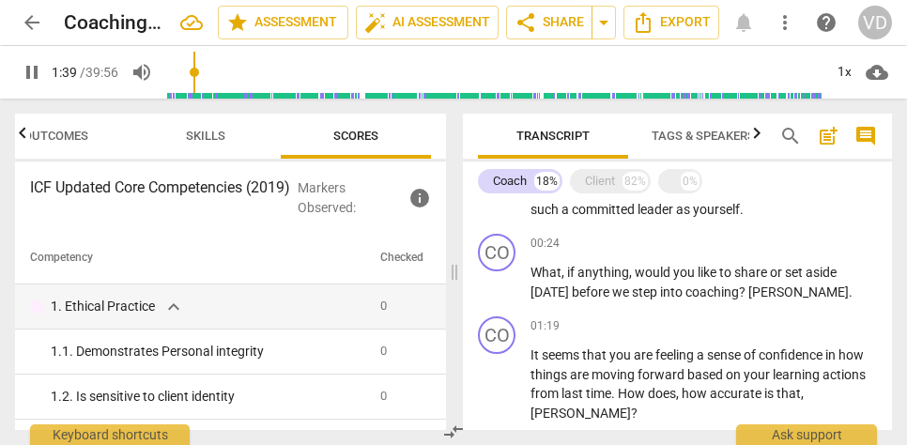
scroll to position [226, 0]
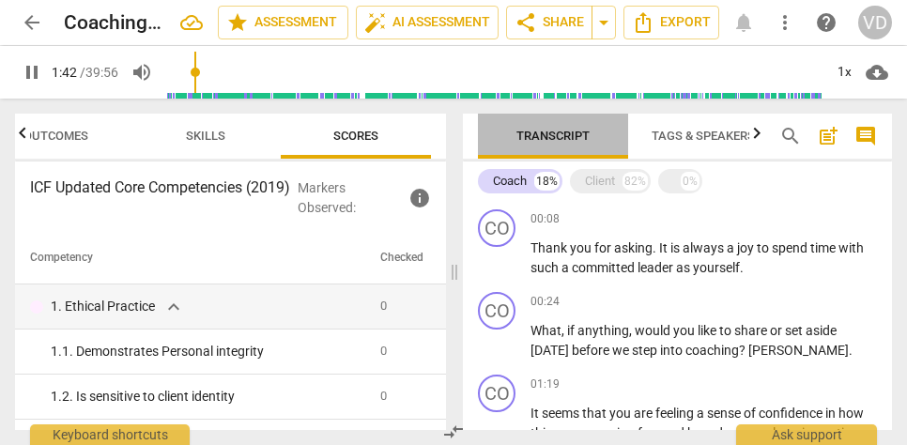
click at [552, 138] on span "Transcript" at bounding box center [553, 136] width 73 height 14
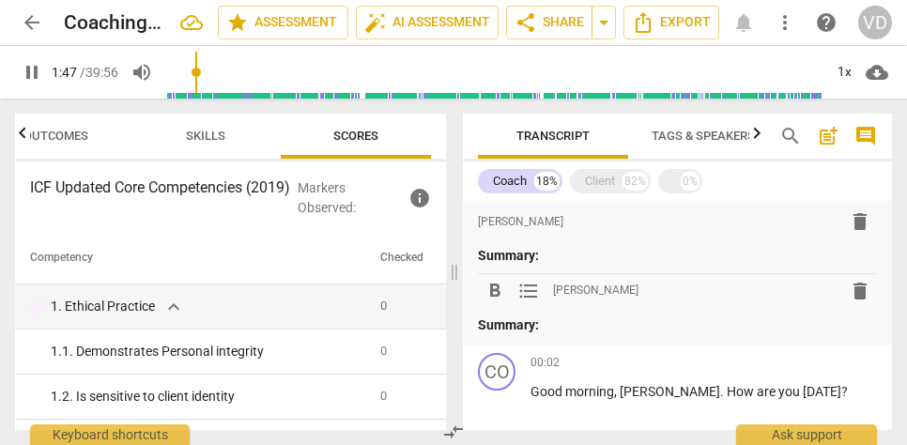
scroll to position [0, 0]
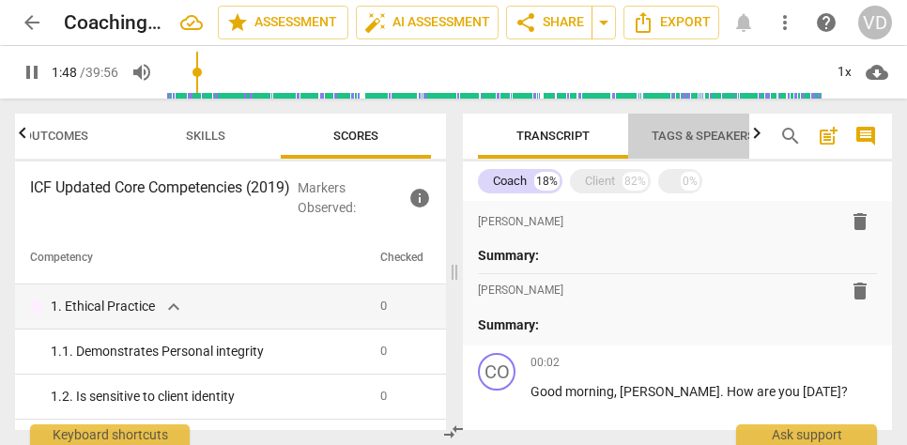
click at [695, 132] on span "Tags & Speakers" at bounding box center [703, 136] width 103 height 14
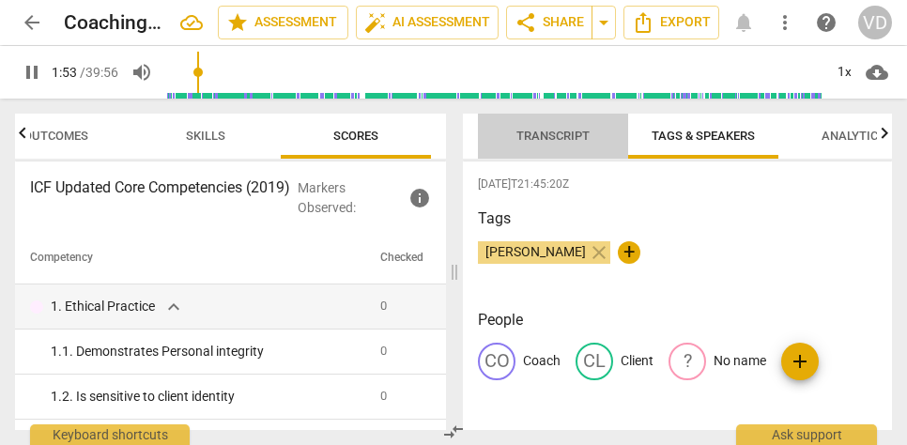
click at [542, 129] on span "Transcript" at bounding box center [553, 136] width 73 height 14
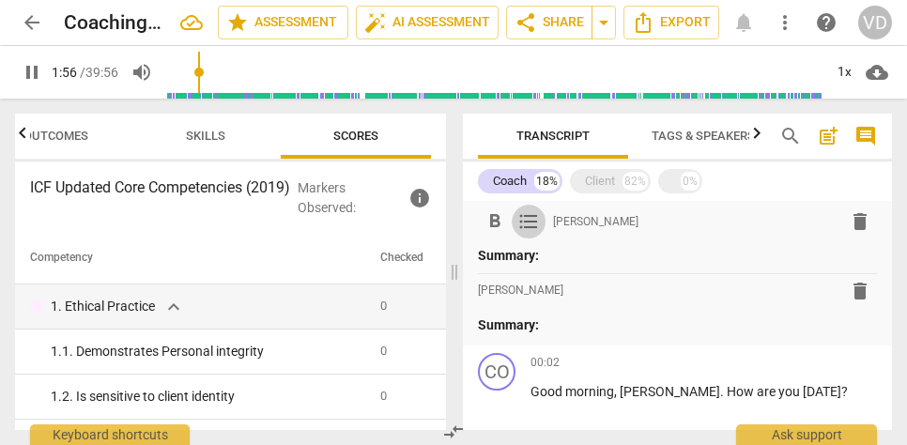
click at [537, 222] on span "format_list_bulleted" at bounding box center [529, 221] width 23 height 23
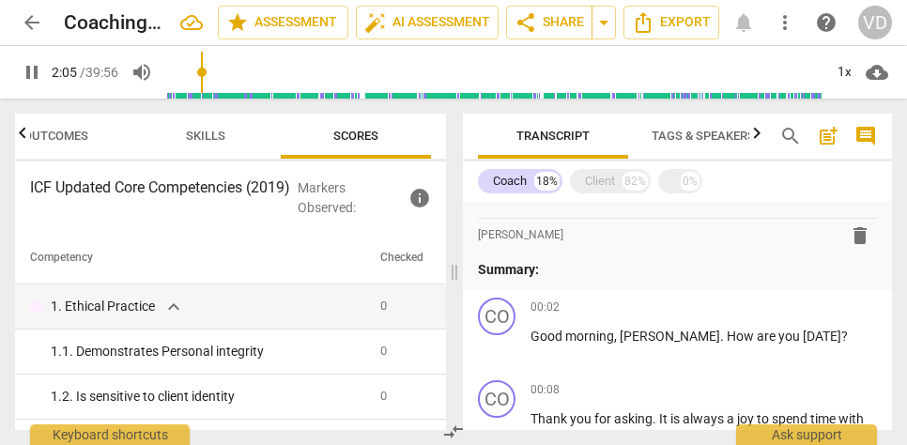
scroll to position [29, 0]
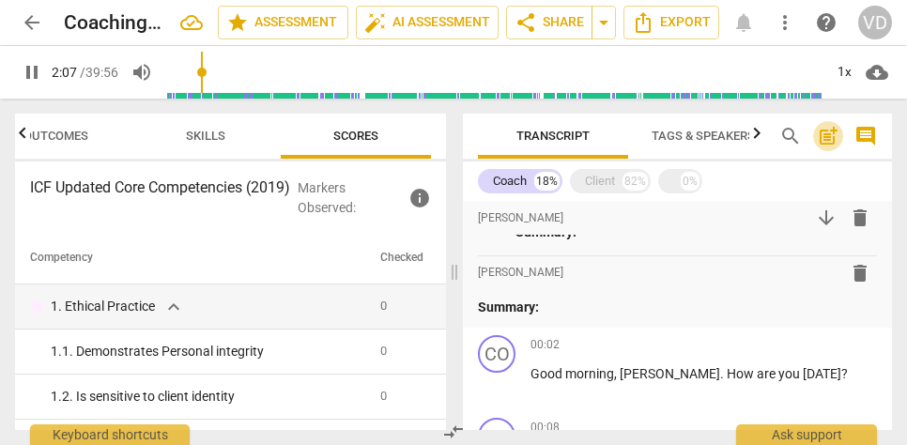
click at [828, 135] on span "post_add" at bounding box center [828, 136] width 23 height 23
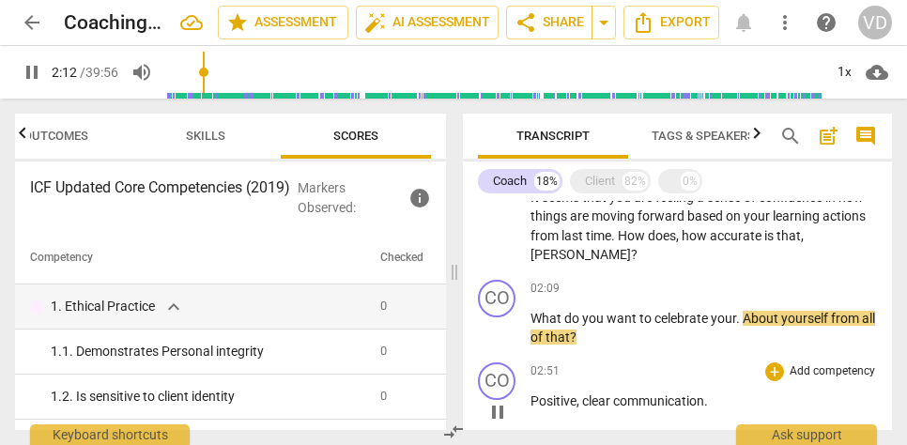
scroll to position [526, 0]
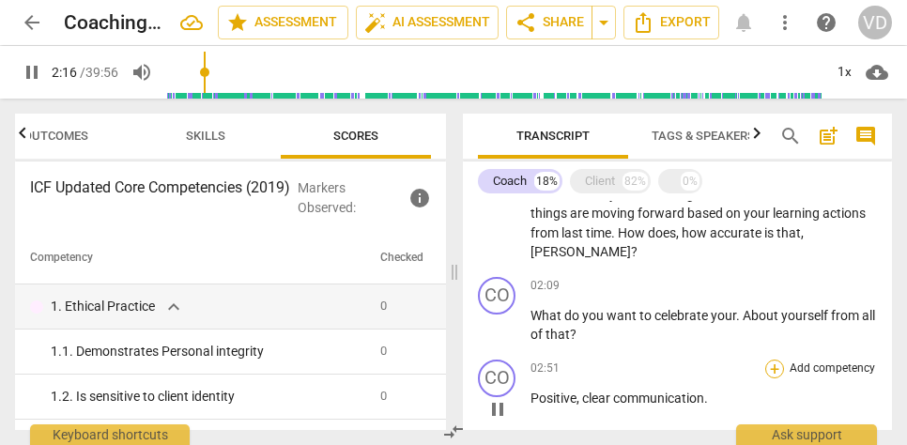
click at [772, 360] on div "+" at bounding box center [775, 369] width 19 height 19
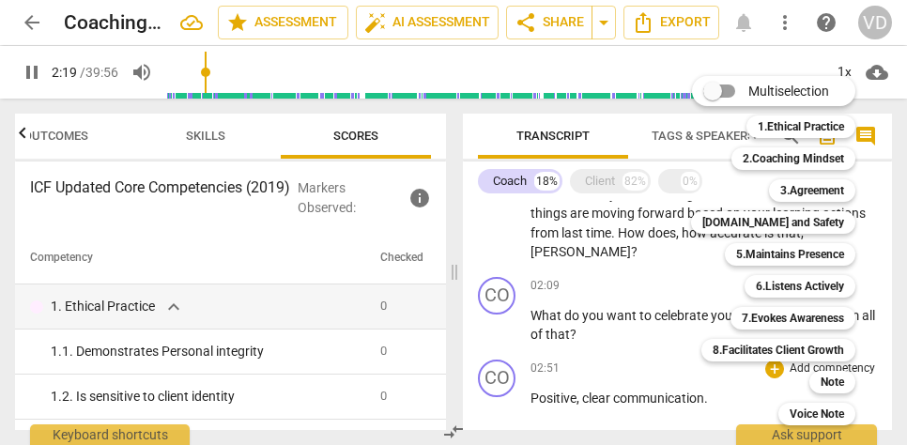
click at [666, 325] on div at bounding box center [453, 222] width 907 height 445
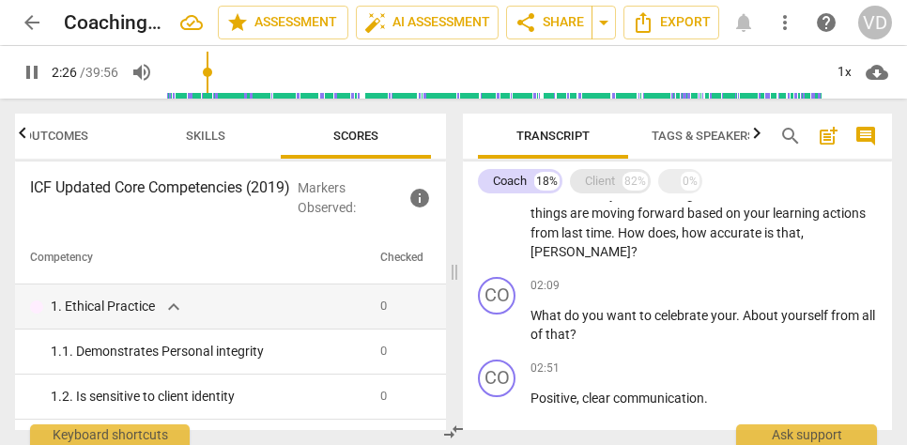
click at [600, 176] on div "Client" at bounding box center [600, 181] width 30 height 19
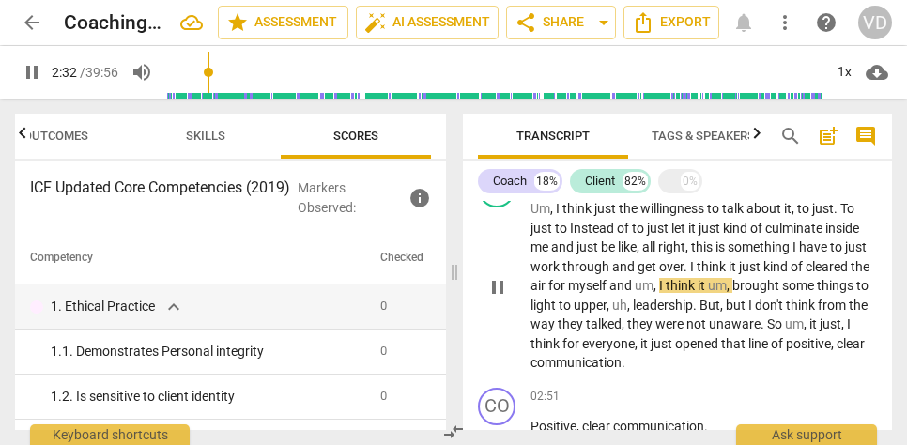
scroll to position [1322, 0]
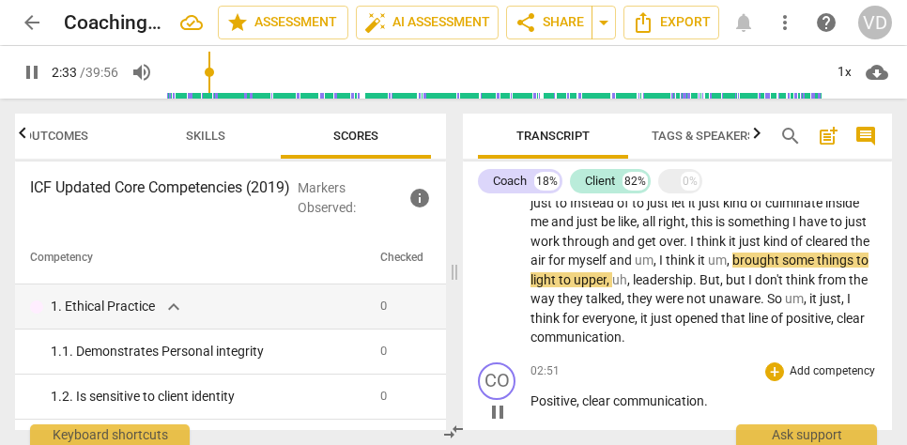
click at [612, 373] on div "02:51 + Add competency keyboard_arrow_right Positive , clear communication ." at bounding box center [704, 397] width 347 height 68
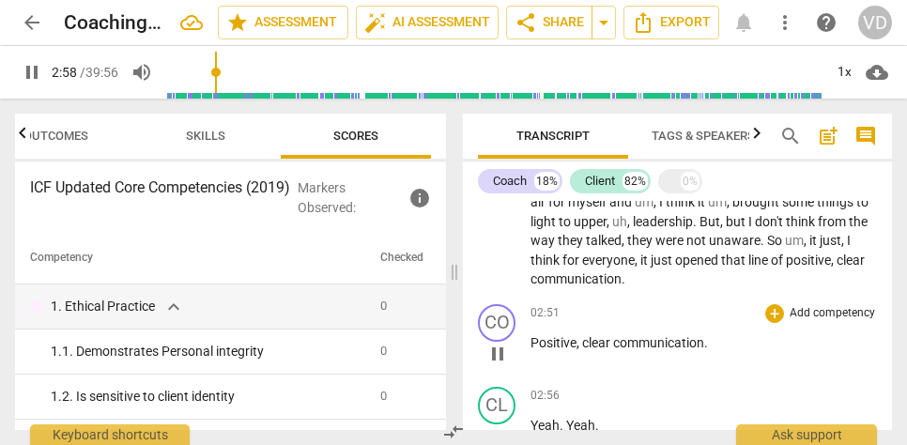
scroll to position [1665, 0]
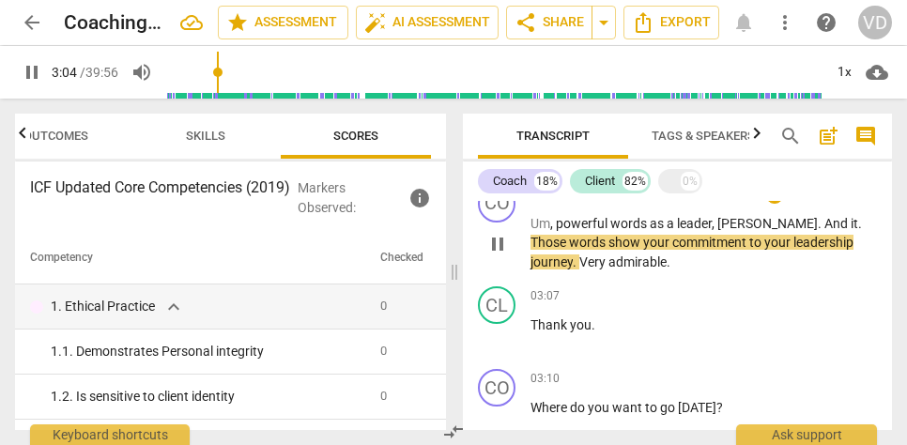
click at [499, 233] on span "pause" at bounding box center [498, 244] width 23 height 23
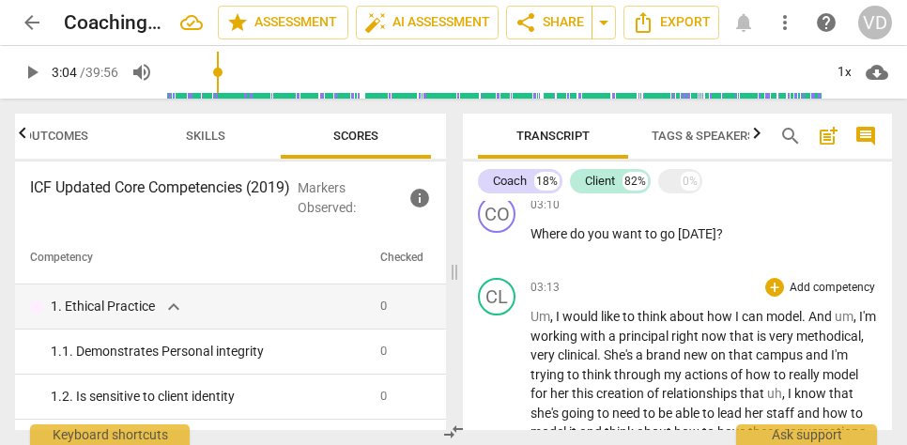
scroll to position [1837, 0]
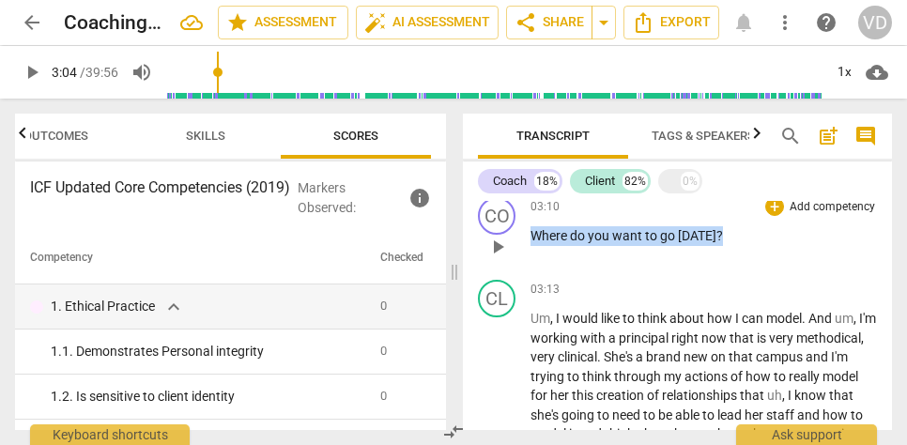
drag, startPoint x: 533, startPoint y: 218, endPoint x: 723, endPoint y: 214, distance: 190.7
click at [727, 226] on p "Where do you want to go today ?" at bounding box center [704, 236] width 347 height 20
click at [781, 194] on span "keyboard_arrow_down" at bounding box center [778, 195] width 23 height 23
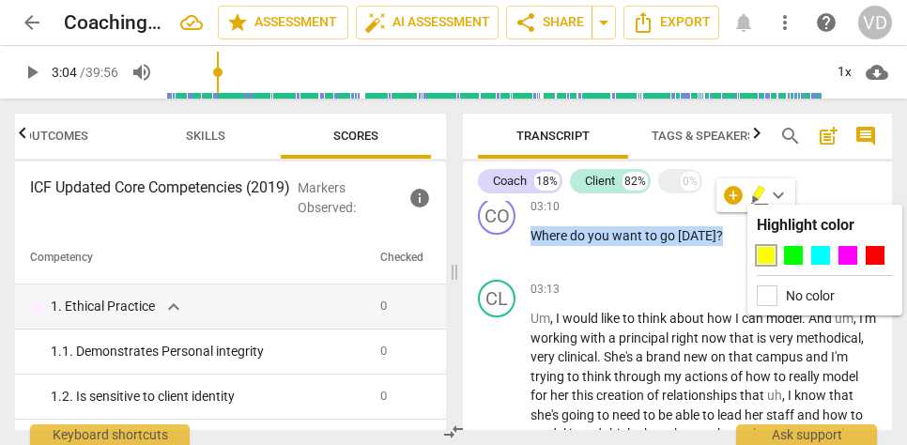
click at [754, 200] on icon "button" at bounding box center [755, 200] width 7 height 8
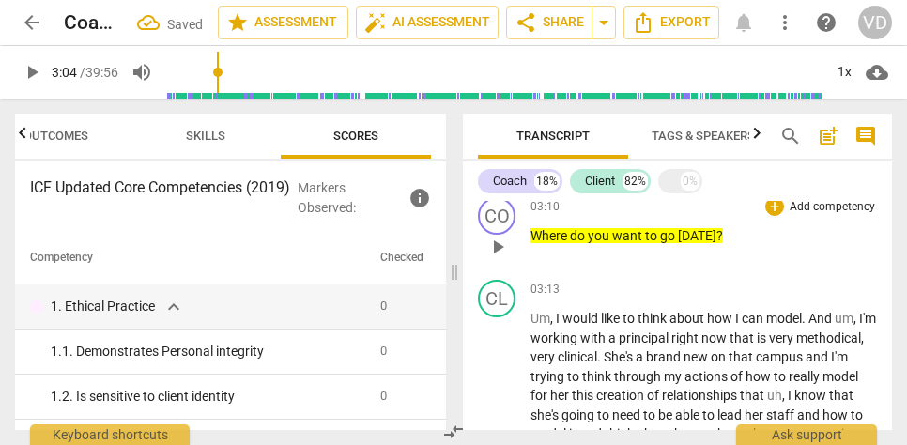
click at [741, 226] on p "Where do you want to go today ?" at bounding box center [704, 236] width 347 height 20
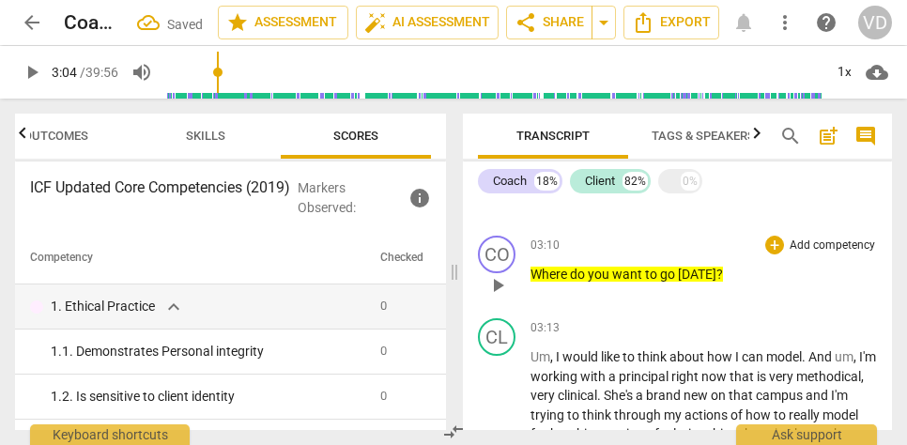
scroll to position [1801, 0]
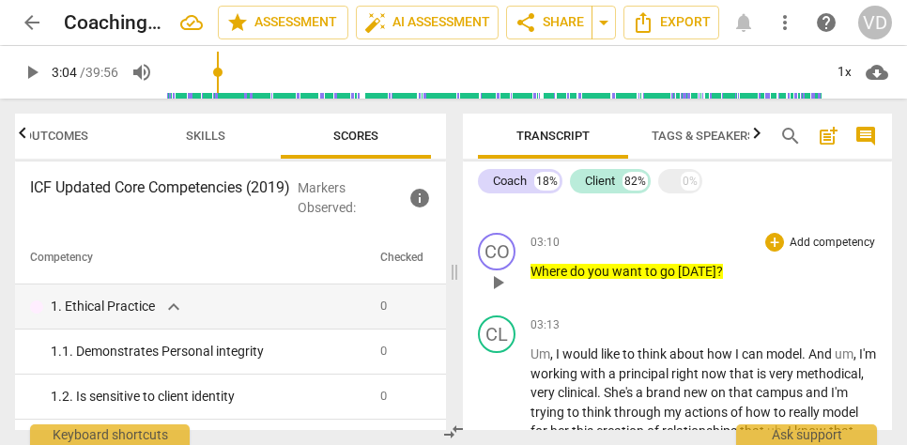
click at [741, 233] on div "03:10 + Add competency keyboard_arrow_right" at bounding box center [704, 242] width 347 height 19
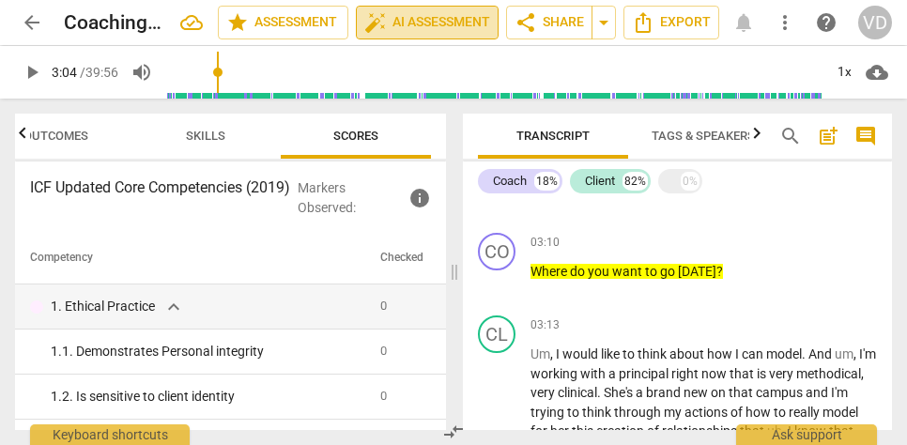
click at [434, 24] on span "auto_fix_high AI Assessment" at bounding box center [427, 22] width 126 height 23
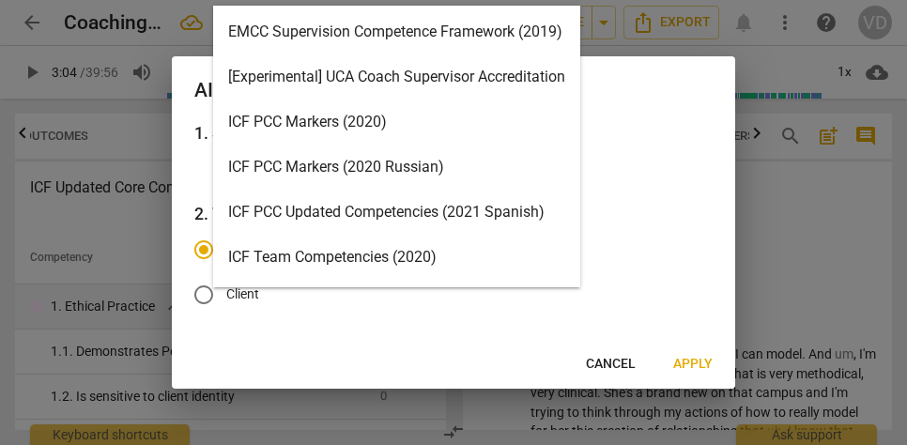
click at [500, 0] on body "arrow_back Coaching Conversation Recording Christine Scroggs_01 edit star Asses…" at bounding box center [453, 0] width 907 height 0
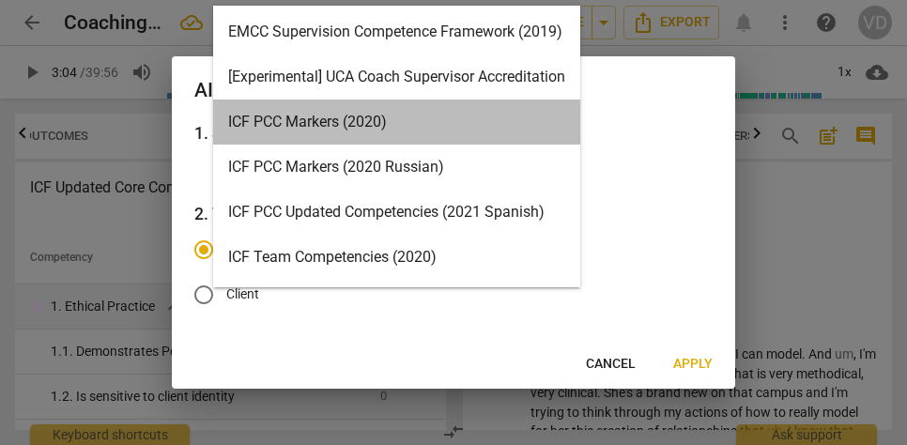
click at [369, 121] on div "ICF PCC Markers (2020)" at bounding box center [396, 122] width 367 height 45
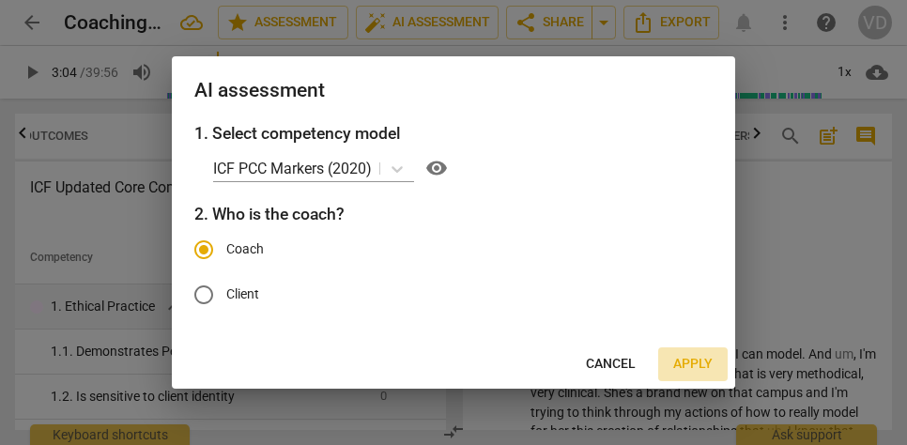
click at [703, 361] on span "Apply" at bounding box center [693, 364] width 39 height 19
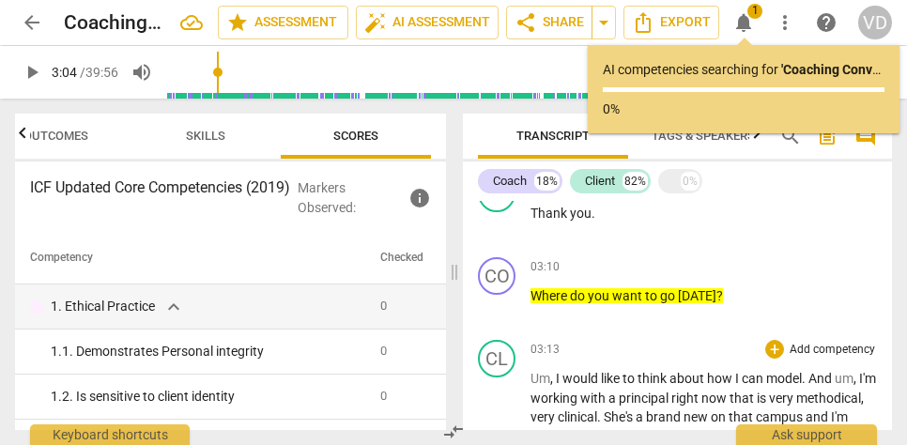
scroll to position [1775, 0]
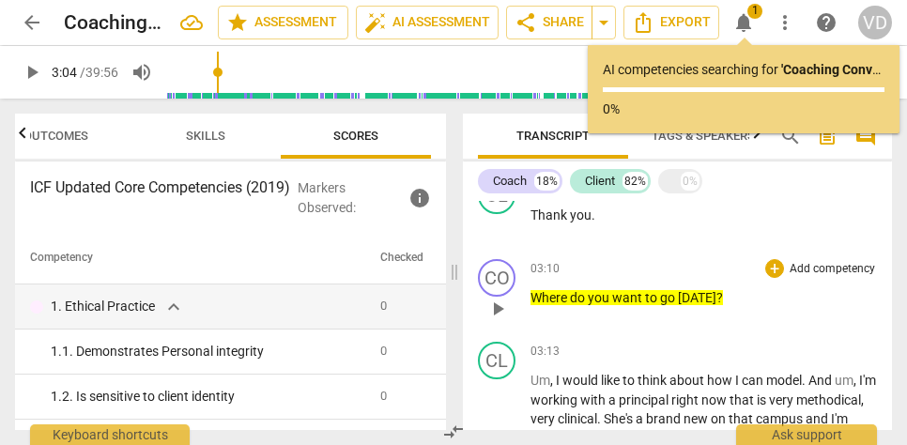
click at [808, 261] on p "Add competency" at bounding box center [832, 269] width 89 height 17
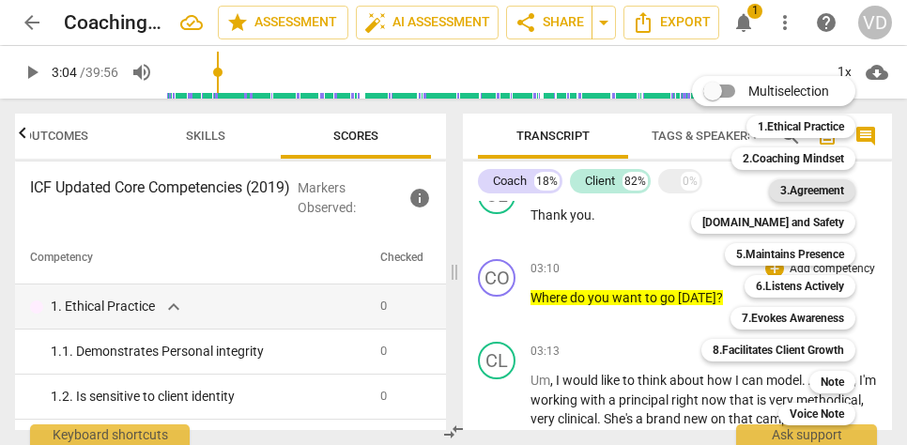
click at [798, 194] on b "3.Agreement" at bounding box center [813, 190] width 64 height 23
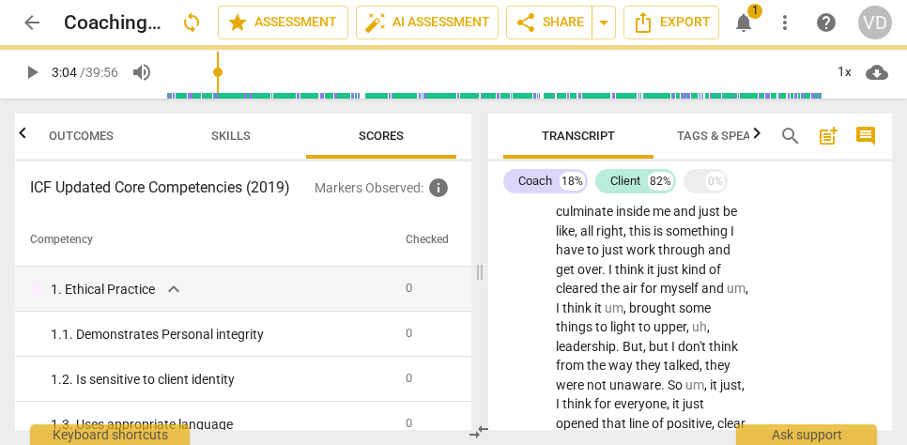
scroll to position [0, 24]
type input "185"
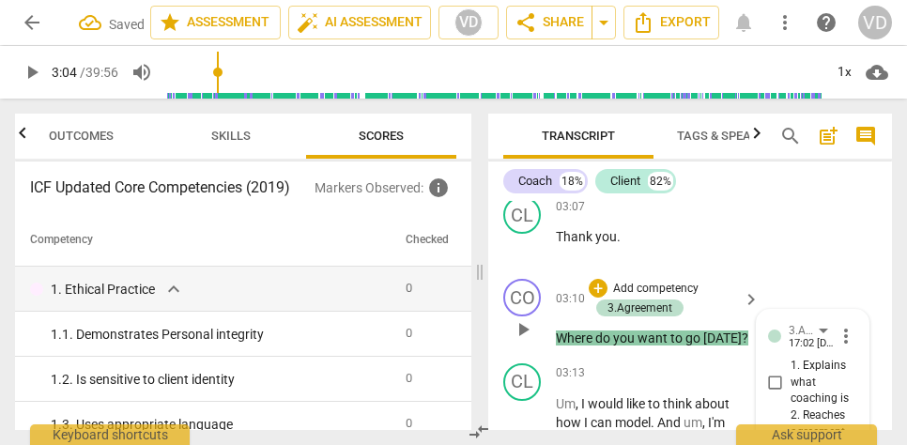
scroll to position [2881, 0]
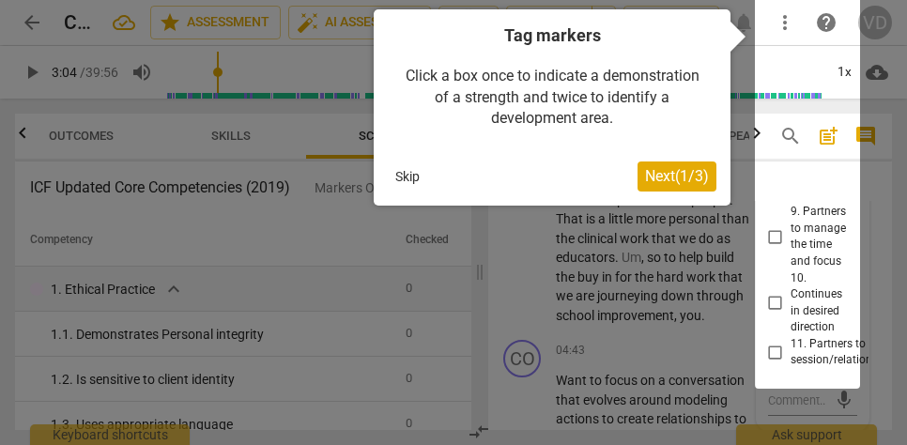
click at [666, 172] on span "Next ( 1 / 3 )" at bounding box center [677, 176] width 64 height 18
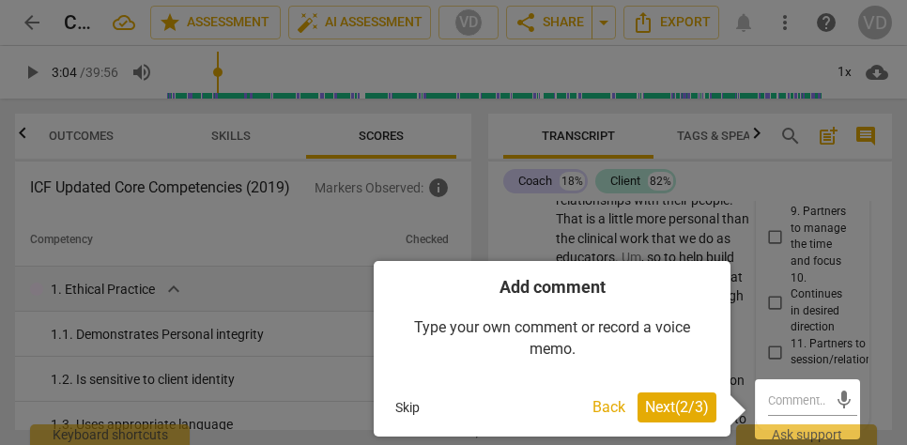
click at [679, 409] on span "Next ( 2 / 3 )" at bounding box center [677, 407] width 64 height 18
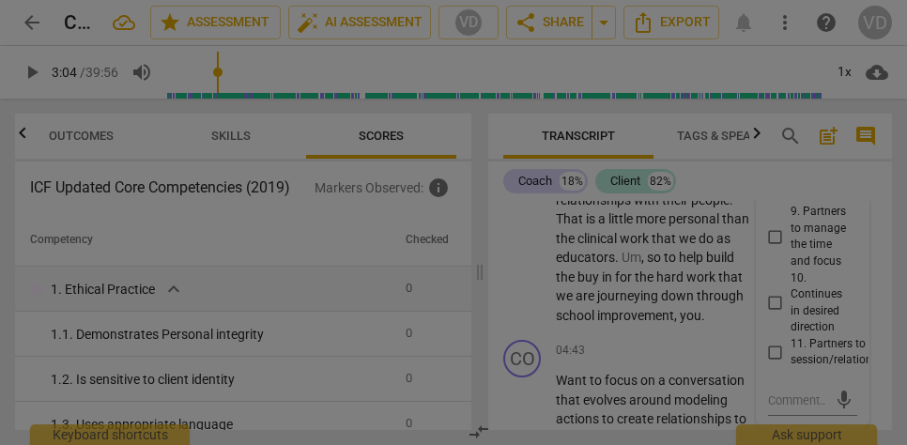
scroll to position [0, 0]
click at [641, 349] on div at bounding box center [453, 222] width 907 height 445
click at [883, 285] on div at bounding box center [453, 222] width 907 height 445
click at [698, 347] on div at bounding box center [453, 222] width 907 height 445
click at [380, 397] on div at bounding box center [453, 222] width 907 height 445
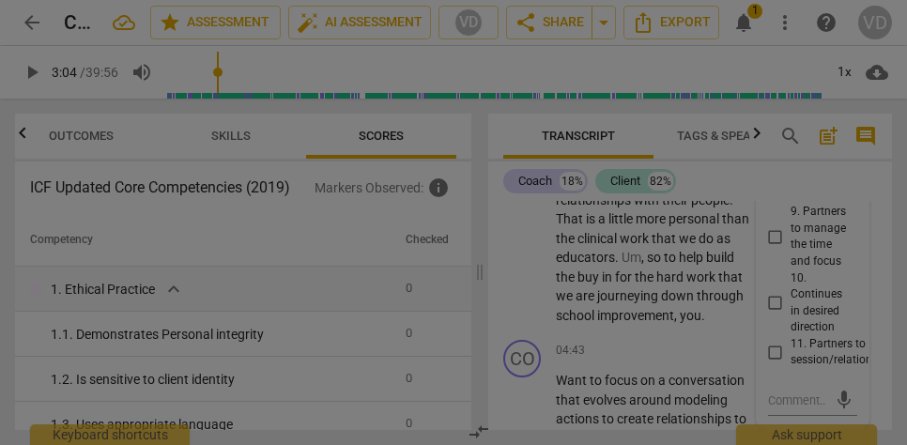
click at [649, 242] on div at bounding box center [453, 222] width 907 height 445
click at [234, 139] on div at bounding box center [453, 222] width 907 height 445
click at [379, 132] on div at bounding box center [453, 222] width 907 height 445
click at [564, 132] on div at bounding box center [453, 222] width 907 height 445
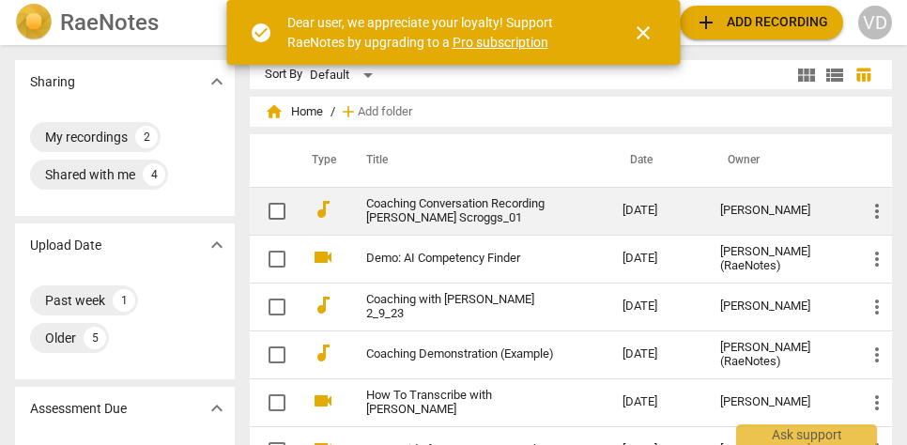
click at [514, 209] on link "Coaching Conversation Recording [PERSON_NAME] Scroggs_01" at bounding box center [460, 211] width 189 height 28
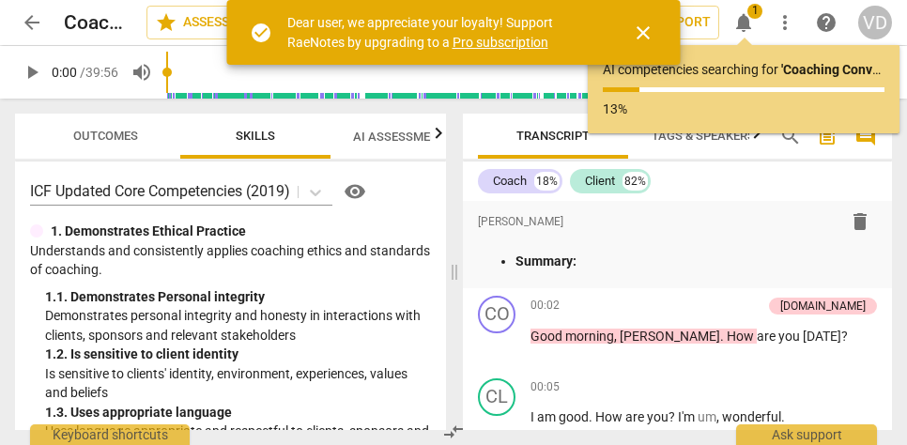
click at [680, 97] on div "AI competencies searching for ' Coaching Conversation Recording [PERSON_NAME] S…" at bounding box center [744, 89] width 282 height 58
click at [690, 167] on div "Coach 18% Client 82%" at bounding box center [677, 181] width 399 height 32
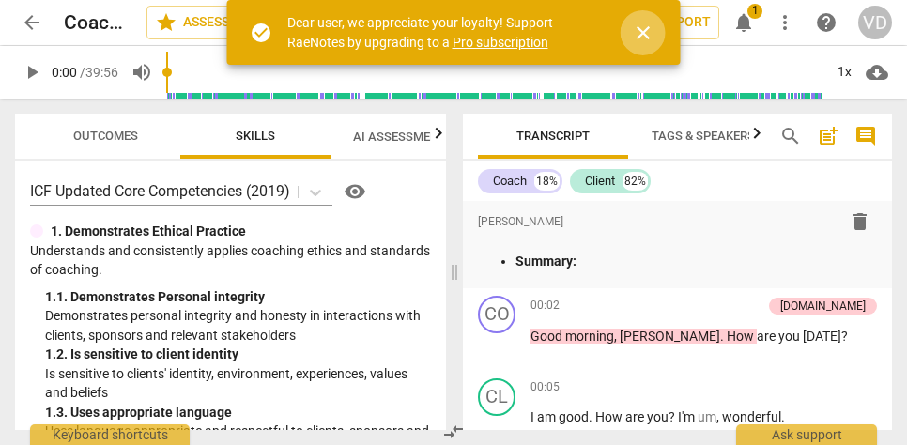
click at [641, 28] on span "close" at bounding box center [643, 33] width 23 height 23
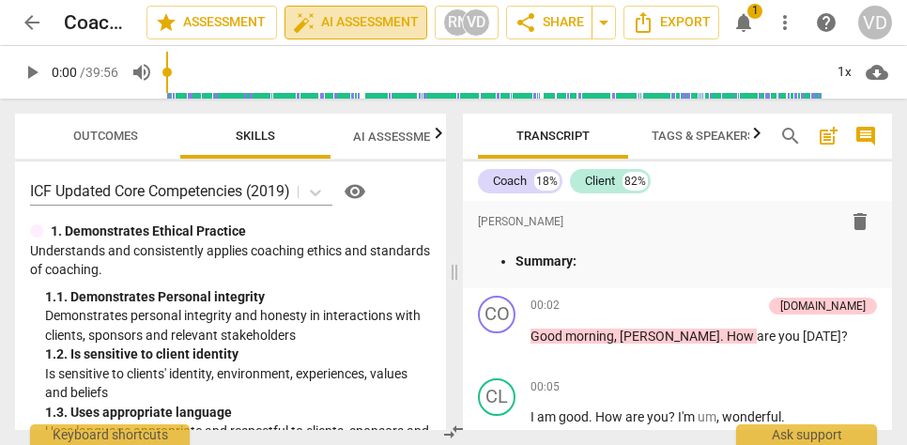
click at [354, 20] on span "auto_fix_high AI Assessment" at bounding box center [356, 22] width 126 height 23
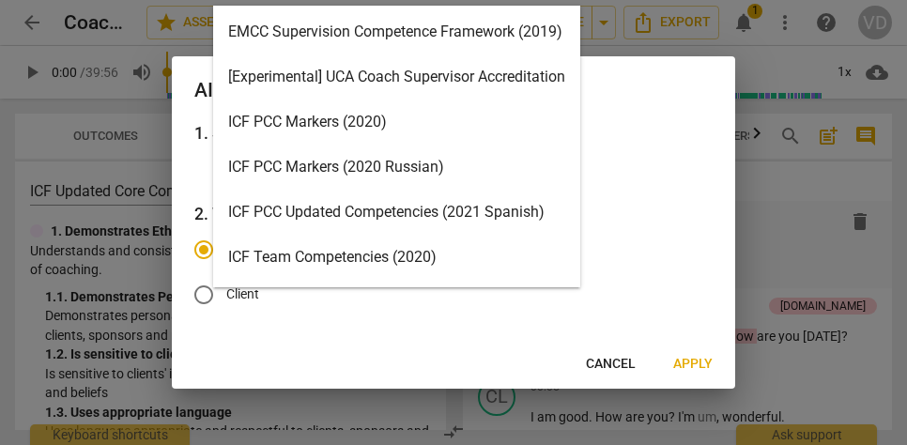
click at [499, 0] on body "arrow_back Coaching Conversation Recording [PERSON_NAME] Scroggs_01 edit star A…" at bounding box center [453, 0] width 907 height 0
click at [371, 125] on div "ICF PCC Markers (2020)" at bounding box center [396, 122] width 367 height 45
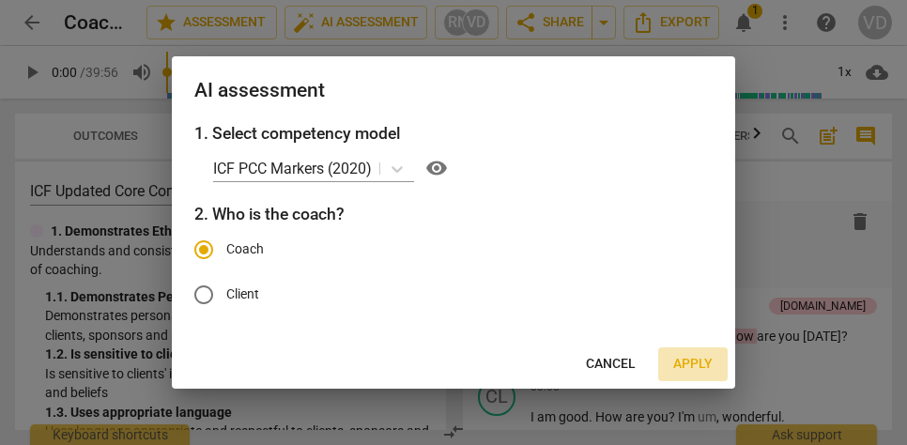
click at [688, 362] on span "Apply" at bounding box center [693, 364] width 39 height 19
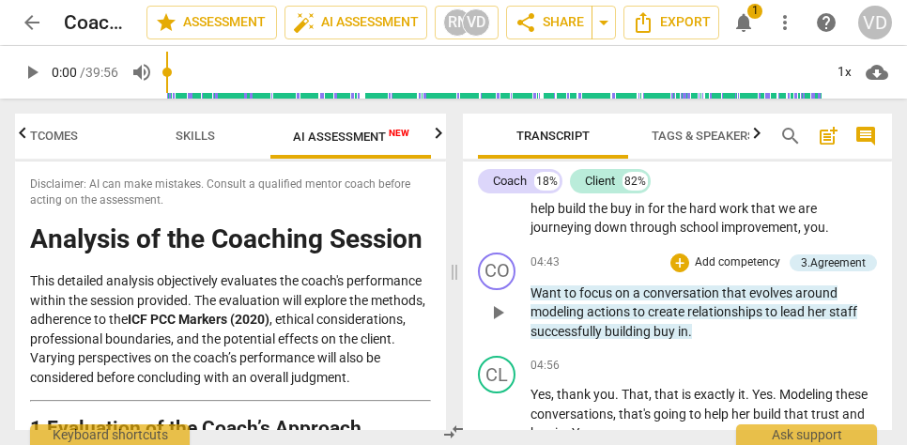
scroll to position [2104, 0]
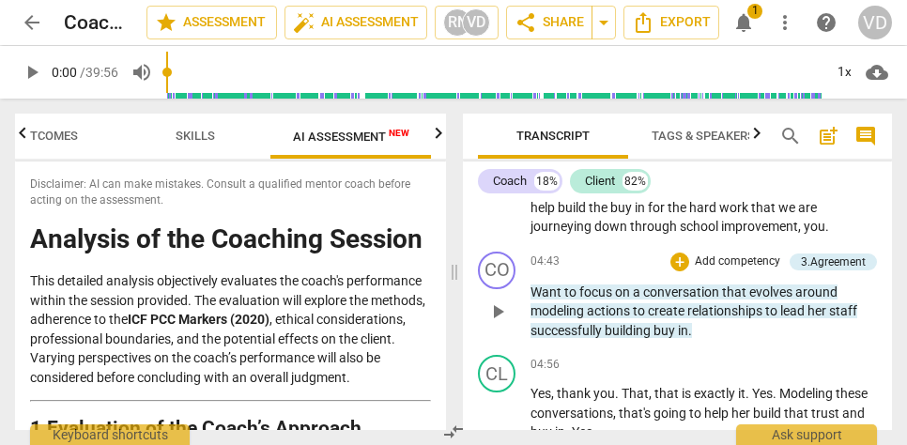
click at [704, 254] on p "Add competency" at bounding box center [737, 262] width 89 height 17
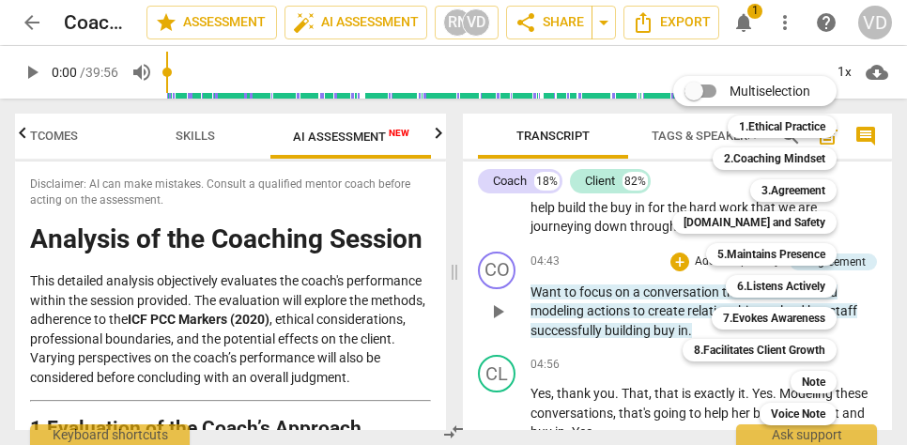
click at [704, 253] on div "5.Maintains Presence 5" at bounding box center [782, 255] width 166 height 32
click at [599, 264] on div at bounding box center [453, 222] width 907 height 445
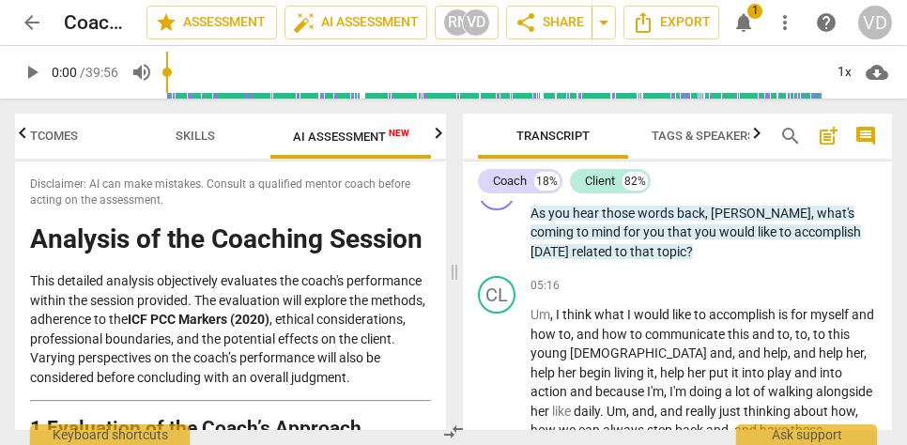
scroll to position [2395, 0]
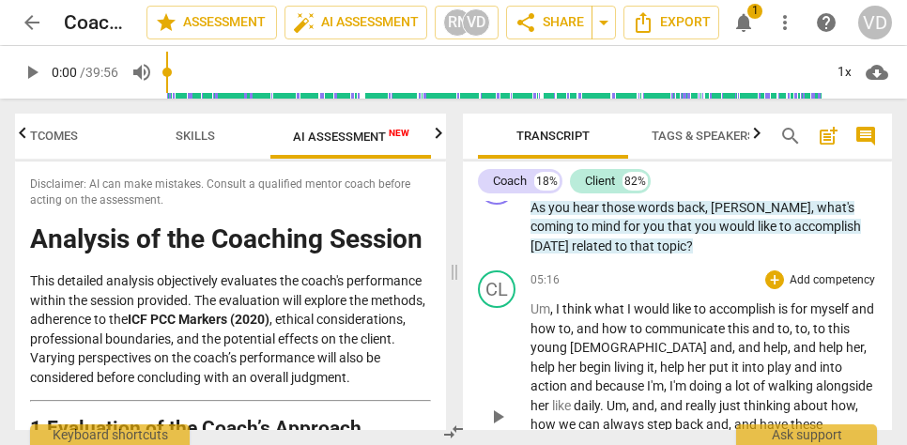
click at [808, 302] on span "for" at bounding box center [801, 309] width 20 height 15
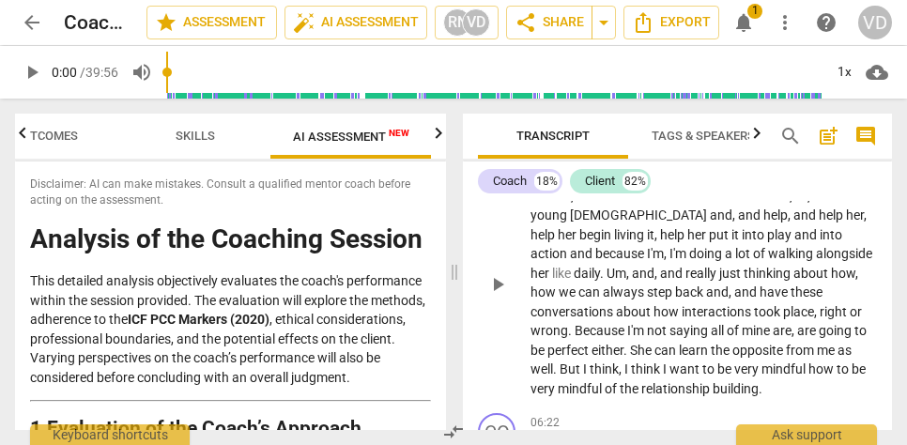
scroll to position [2538, 0]
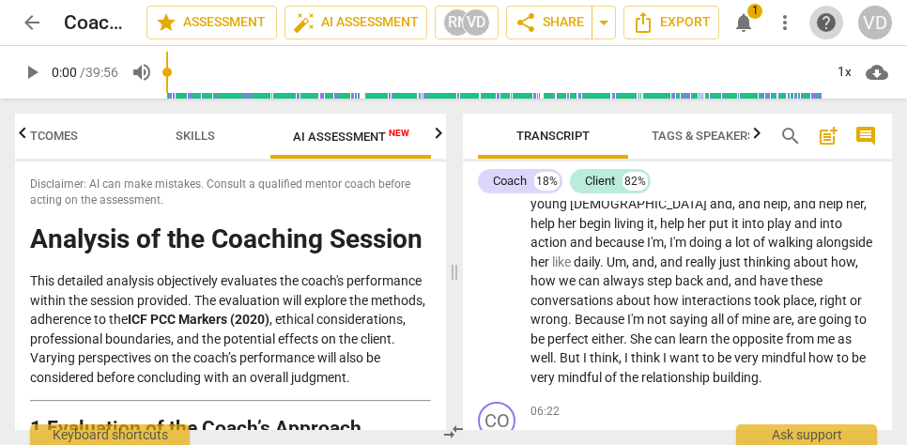
click at [821, 23] on span "help" at bounding box center [826, 22] width 23 height 23
